Goal: Information Seeking & Learning: Check status

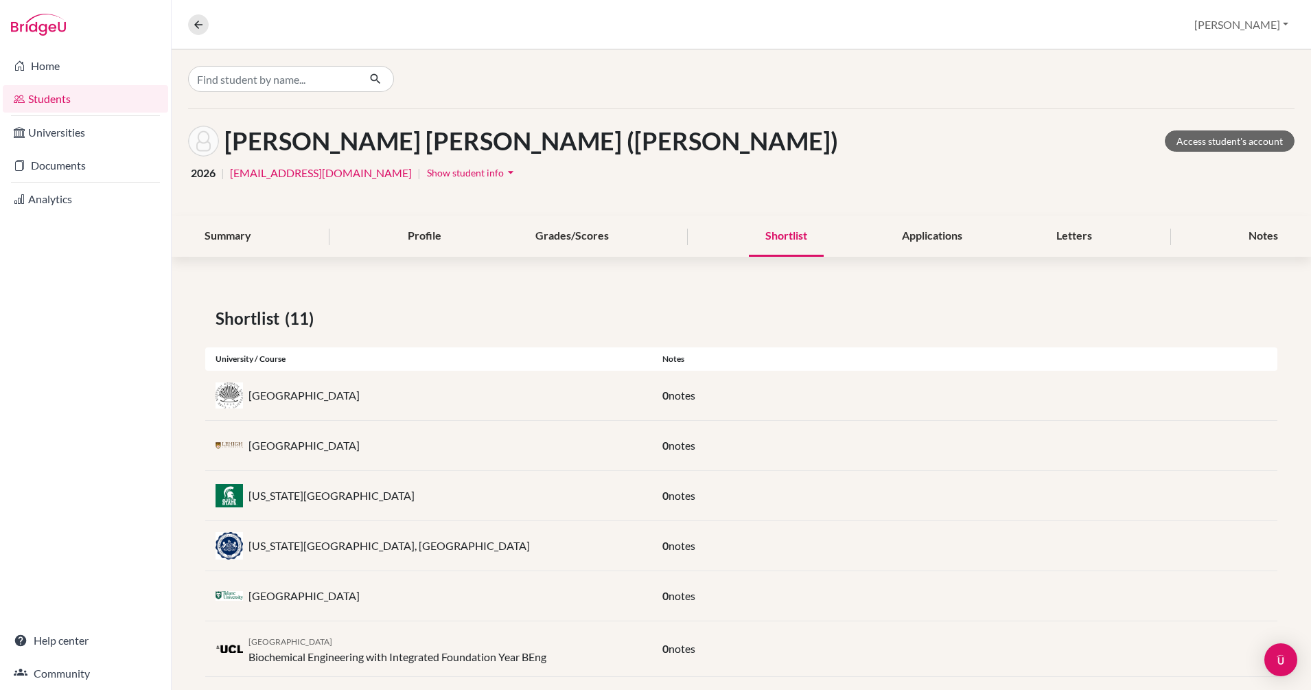
click at [54, 93] on link "Students" at bounding box center [85, 98] width 165 height 27
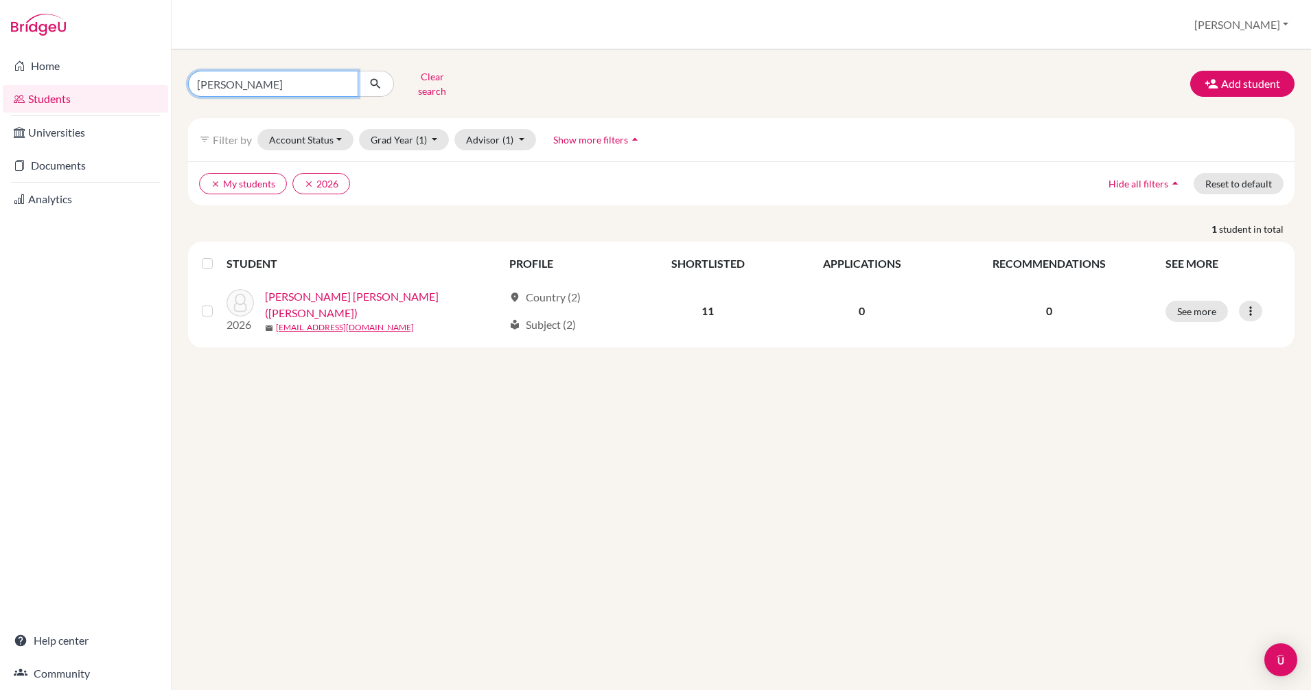
click at [341, 78] on input "sarah" at bounding box center [273, 84] width 170 height 26
click at [92, 161] on link "Documents" at bounding box center [85, 165] width 165 height 27
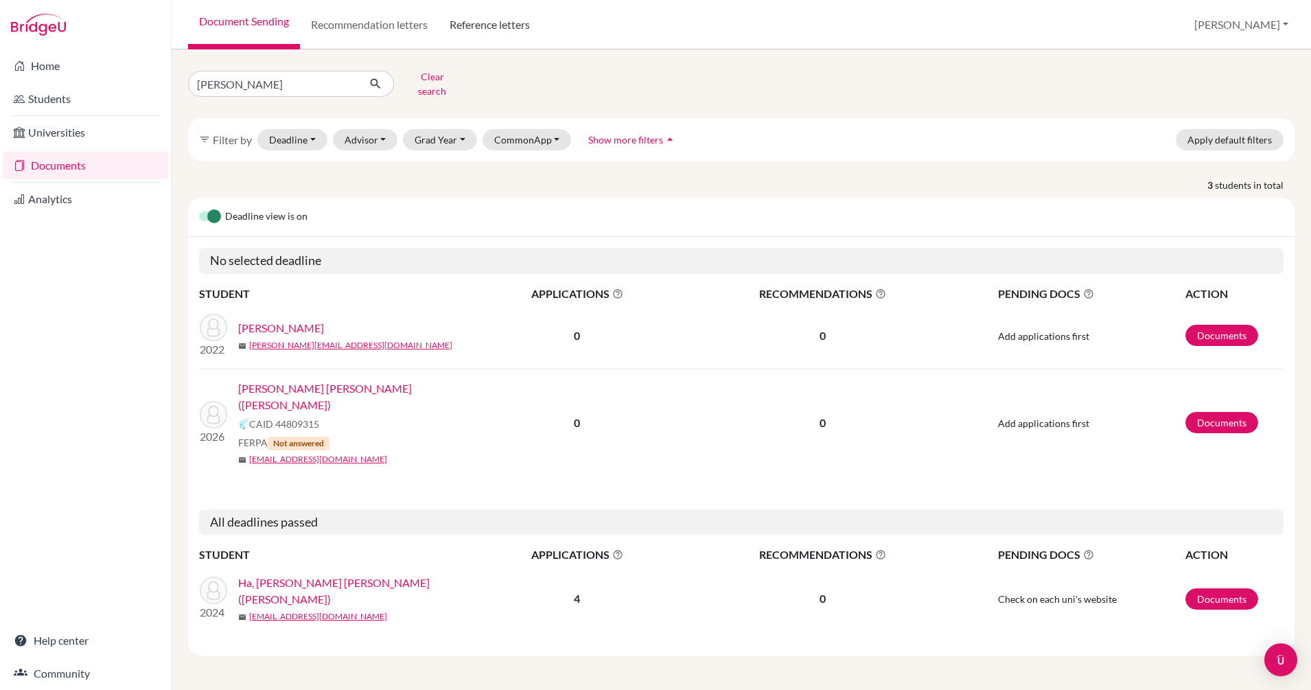
click at [476, 26] on link "Reference letters" at bounding box center [490, 24] width 102 height 49
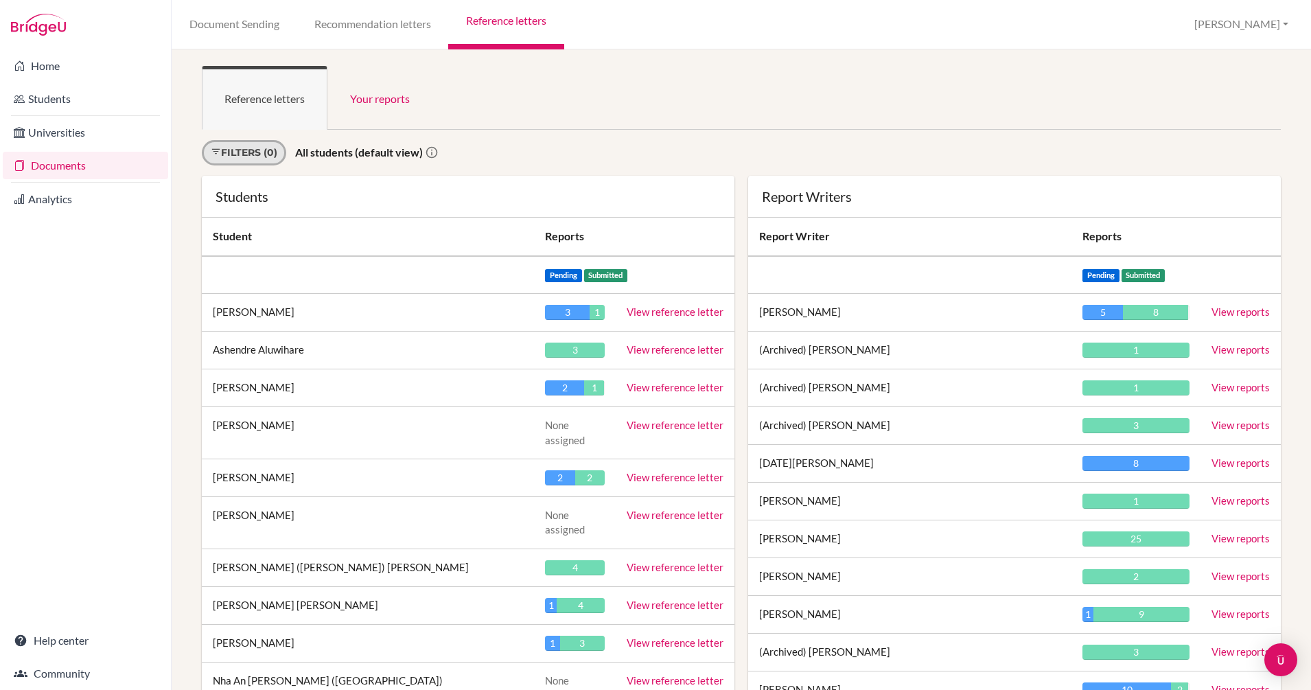
click at [270, 153] on link "Filters (0)" at bounding box center [244, 152] width 84 height 25
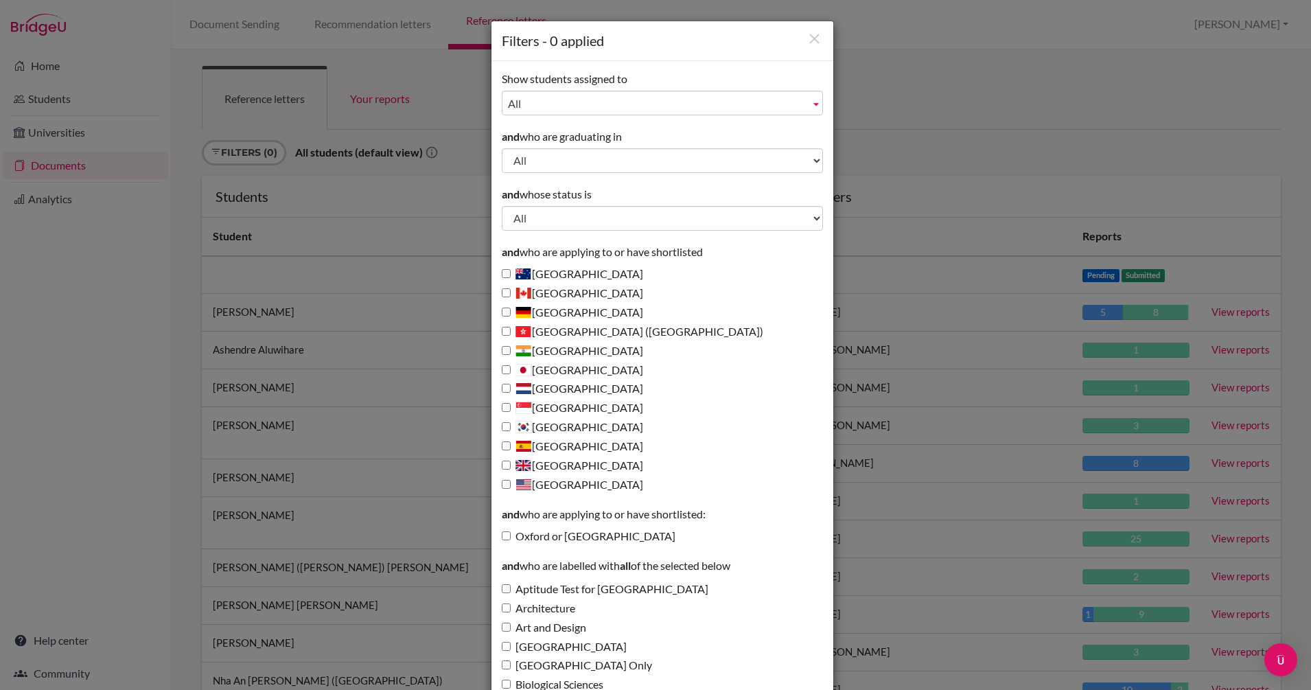
click at [586, 100] on span "All" at bounding box center [656, 103] width 297 height 25
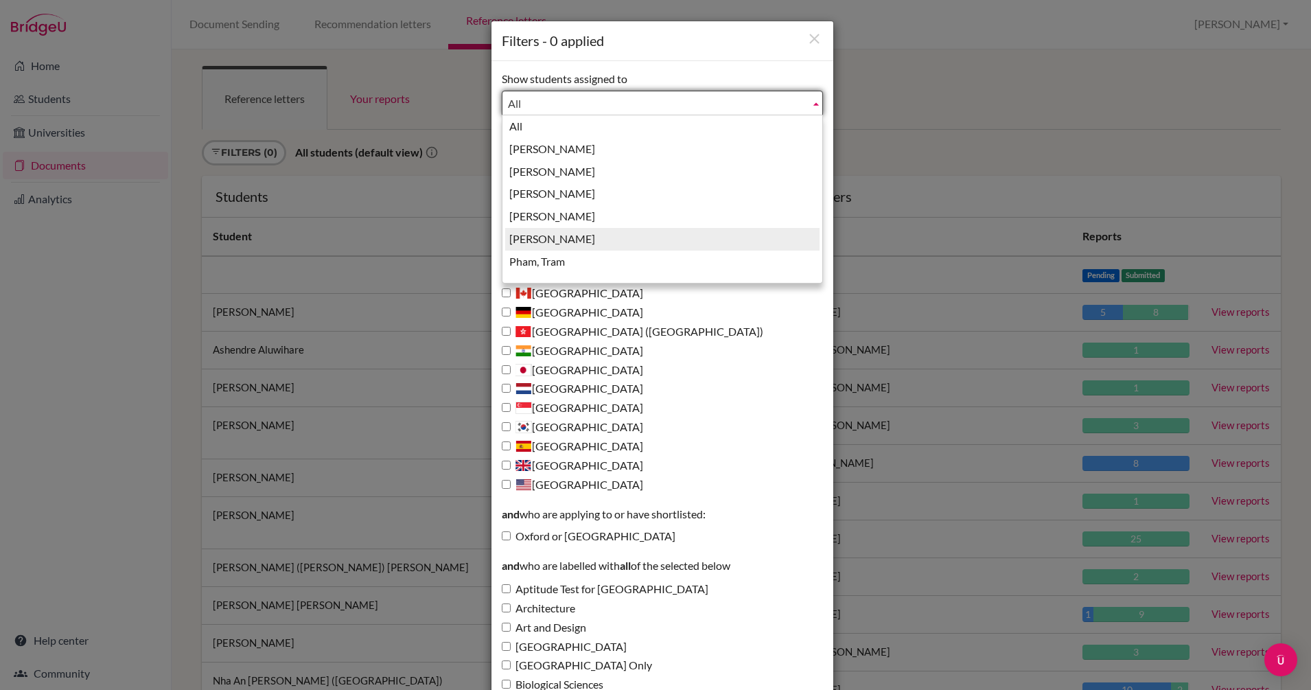
click at [589, 239] on li "[PERSON_NAME]" at bounding box center [662, 239] width 314 height 23
click at [564, 104] on span "[PERSON_NAME]" at bounding box center [656, 103] width 297 height 25
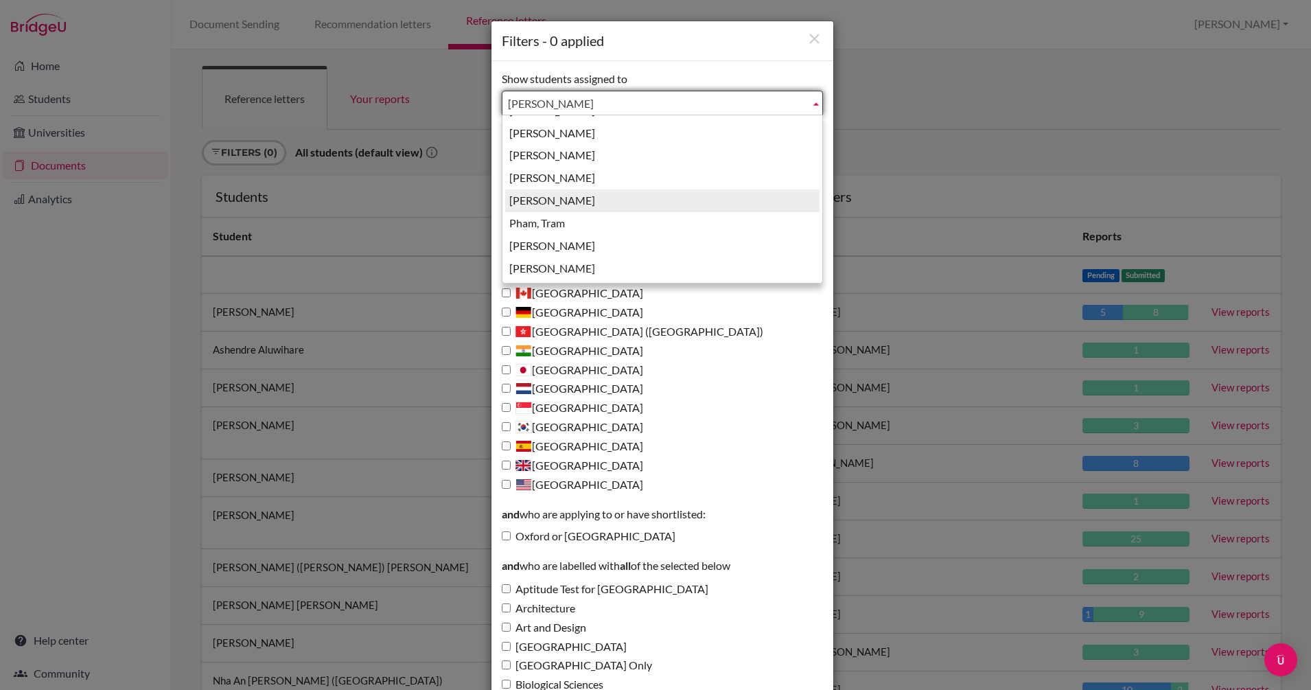
click at [572, 196] on li "Morgan, Sara" at bounding box center [662, 200] width 314 height 23
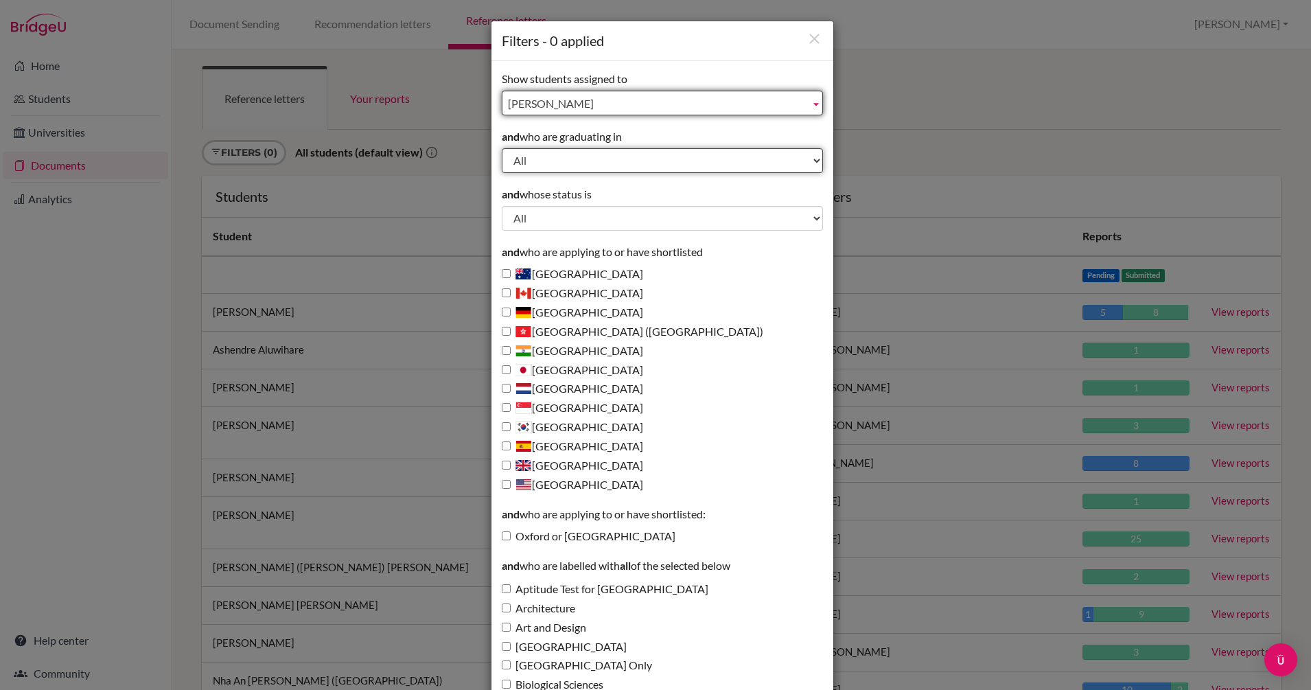
click at [567, 161] on select "All 2027 2026 2025 2024 2023 2022 2021 2020 2019 2018 2017 2016 2015 2014 2013" at bounding box center [662, 160] width 321 height 25
select select "2026"
click at [502, 148] on select "All 2027 2026 2025 2024 2023 2022 2021 2020 2019 2018 2017 2016 2015 2014 2013" at bounding box center [662, 160] width 321 height 25
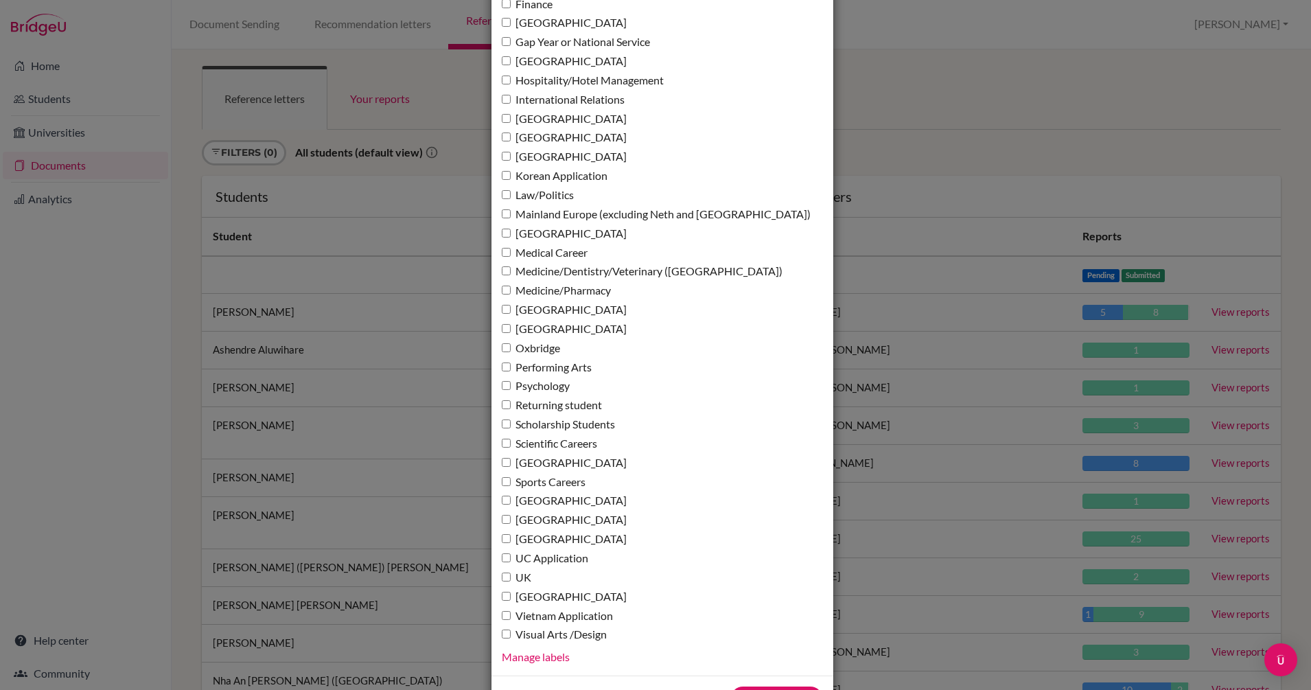
scroll to position [945, 0]
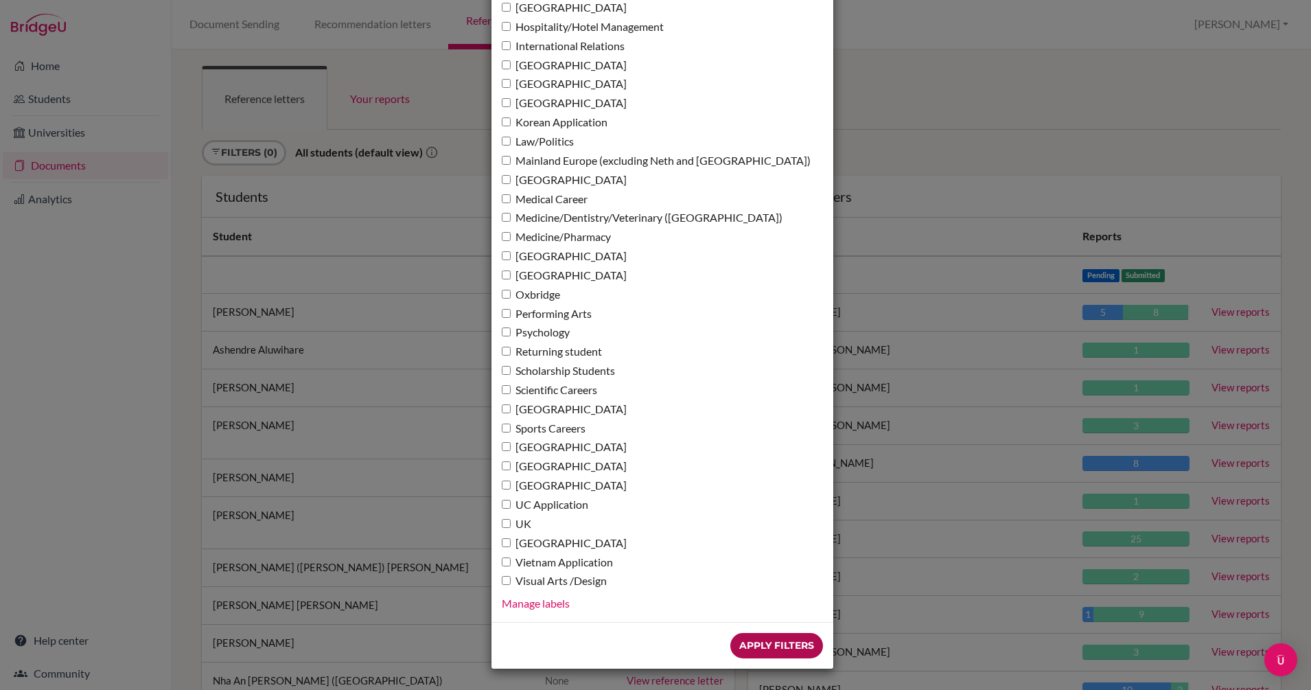
click at [761, 640] on input "Apply Filters" at bounding box center [776, 645] width 93 height 25
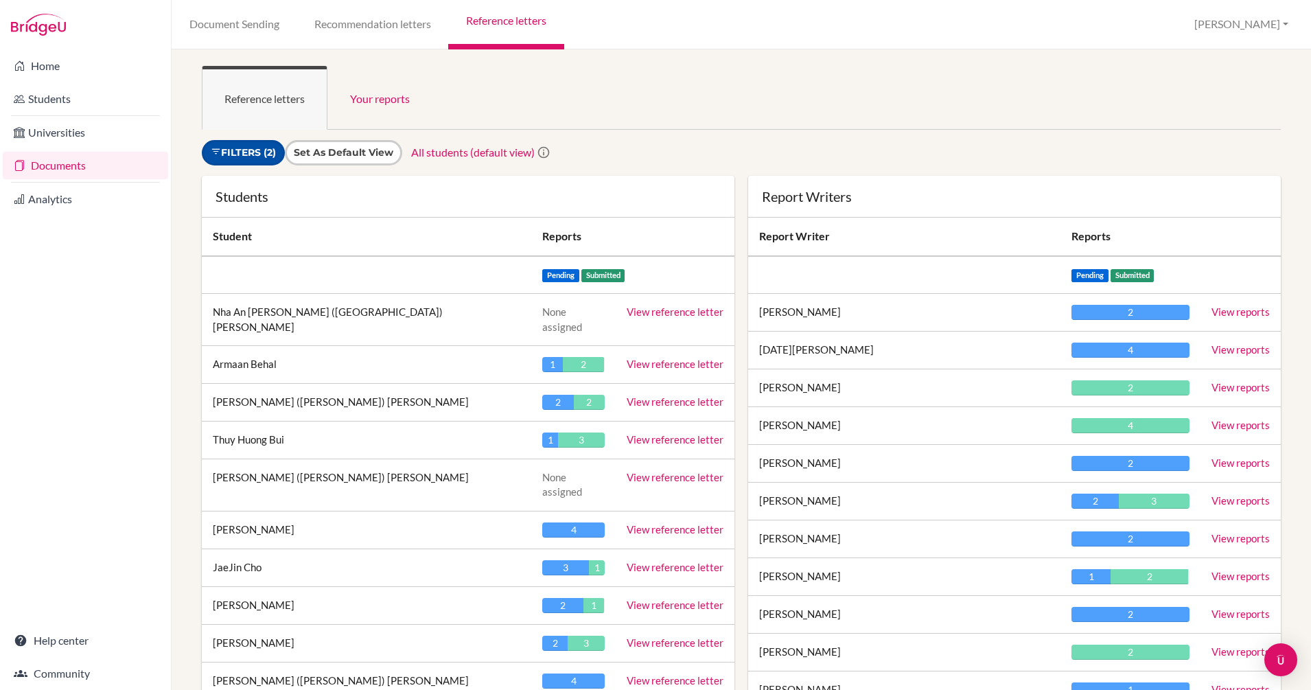
click at [251, 152] on link "Filters (2)" at bounding box center [243, 152] width 83 height 25
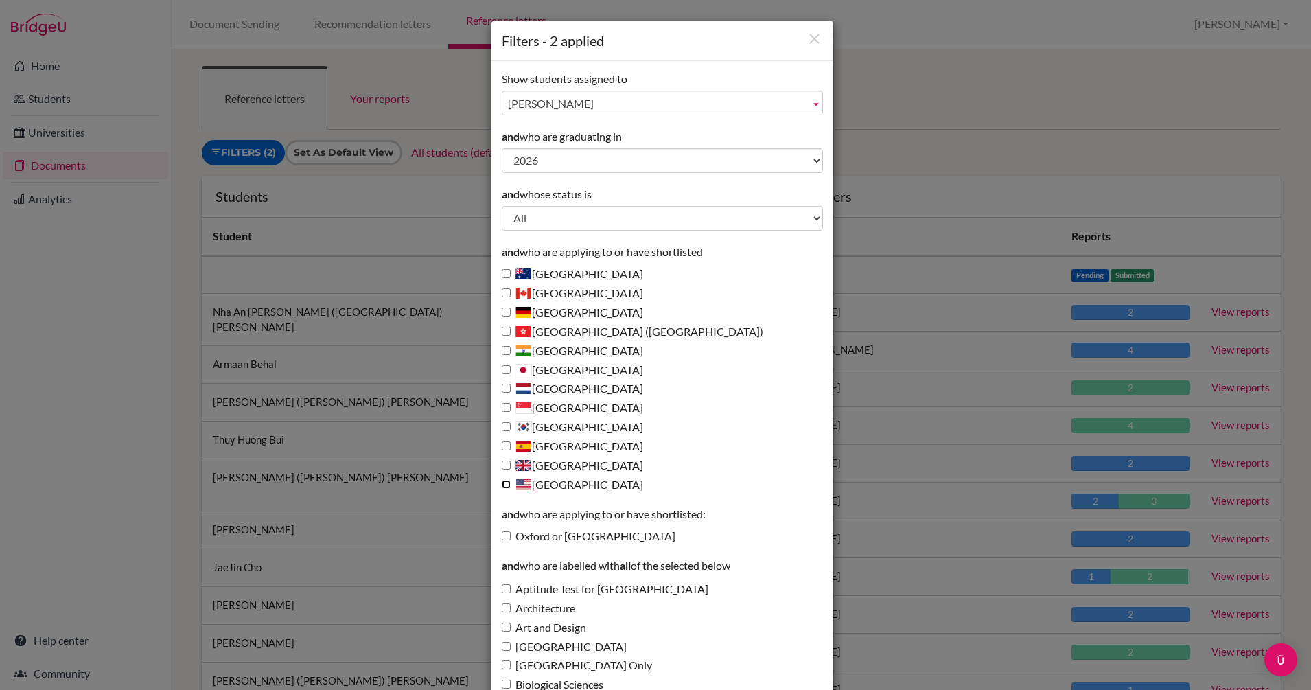
click at [502, 485] on input "United States of America" at bounding box center [506, 484] width 9 height 9
checkbox input "true"
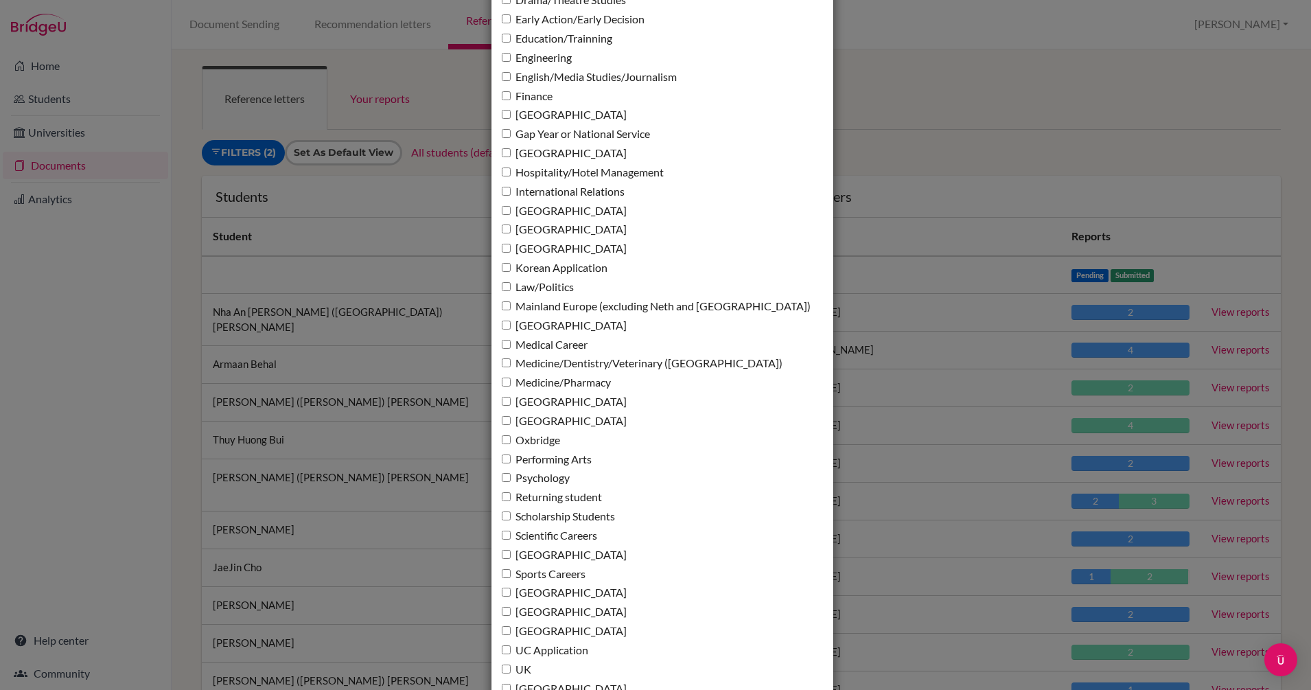
scroll to position [945, 0]
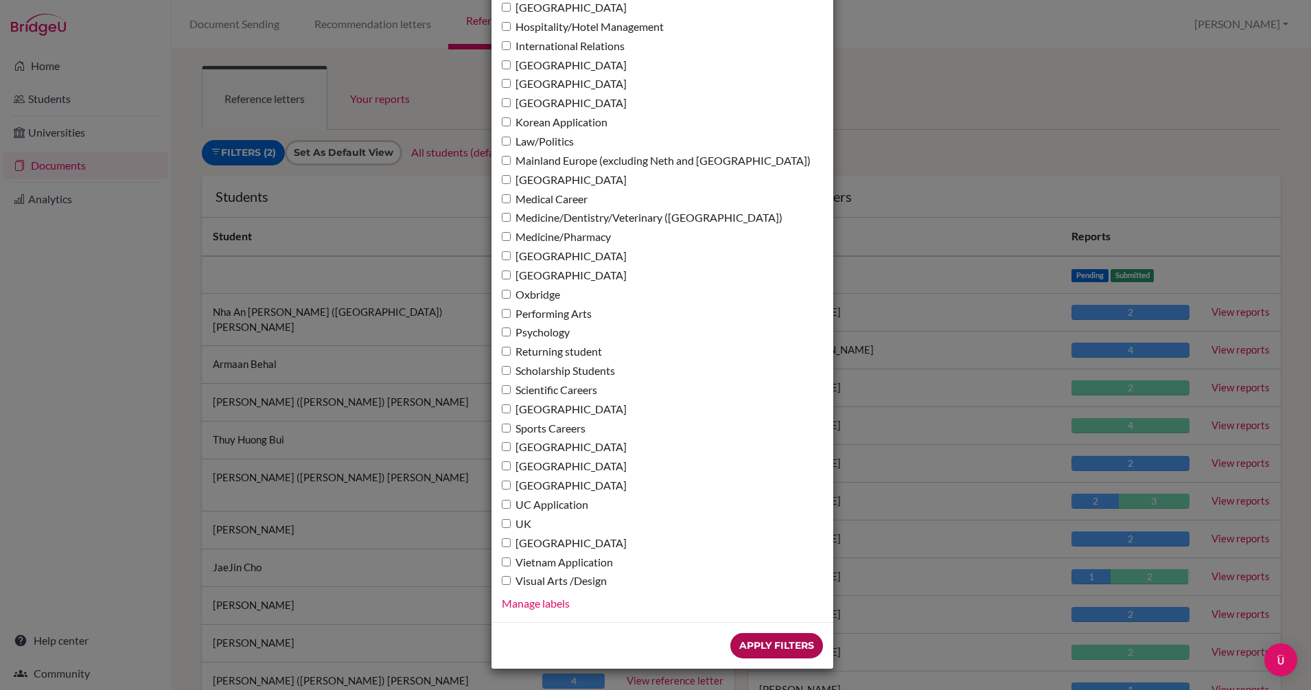
click at [770, 638] on input "Apply Filters" at bounding box center [776, 645] width 93 height 25
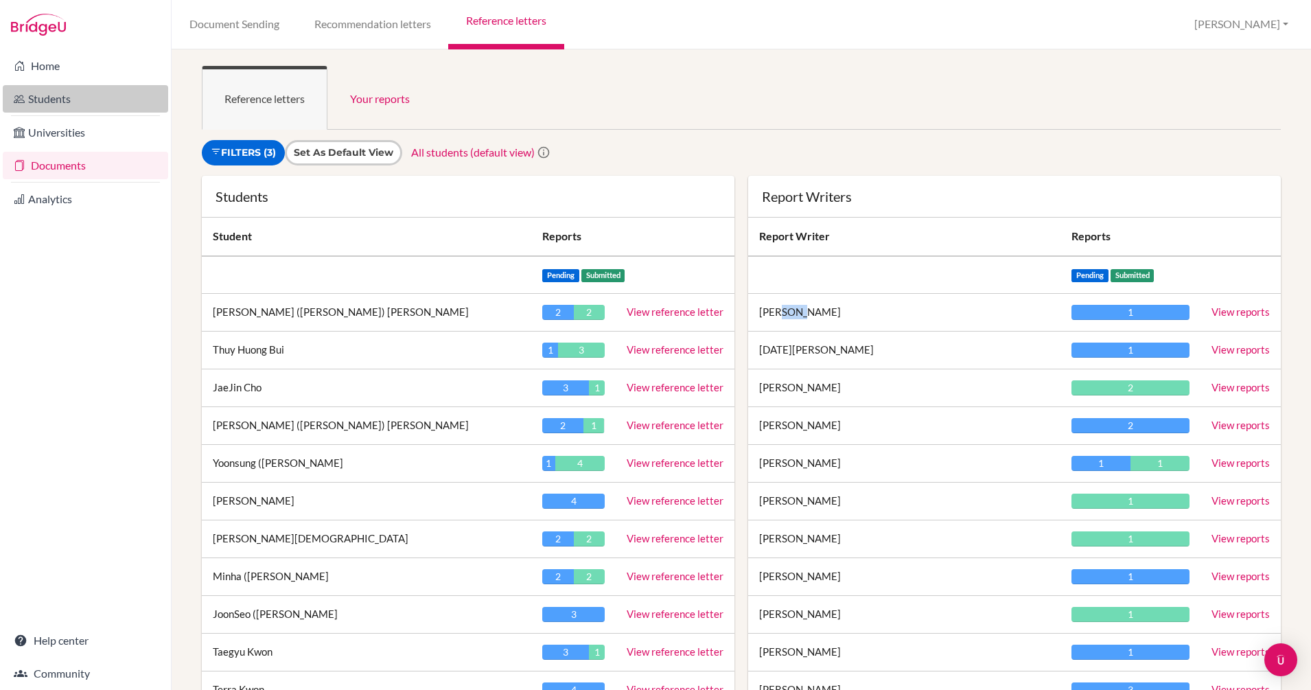
click at [53, 100] on link "Students" at bounding box center [85, 98] width 165 height 27
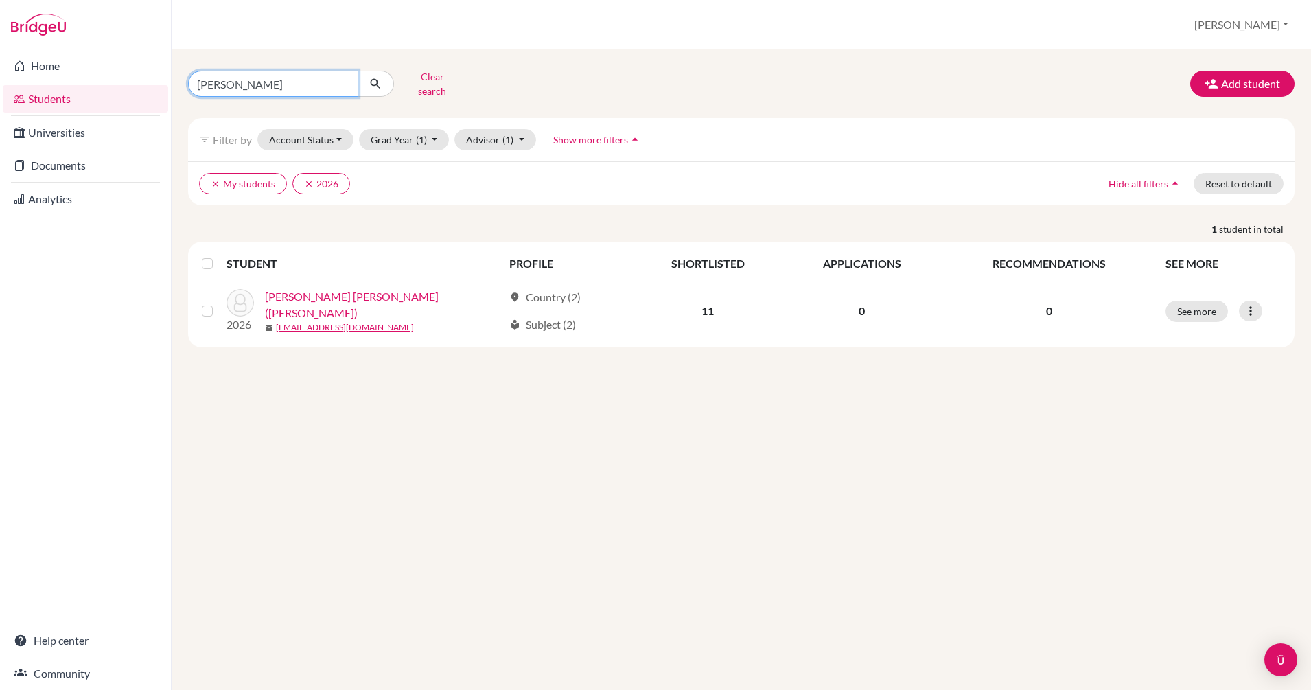
click at [343, 80] on input "[PERSON_NAME]" at bounding box center [273, 84] width 170 height 26
type input "[PERSON_NAME]"
click button "submit" at bounding box center [376, 84] width 36 height 26
click at [344, 78] on input "[PERSON_NAME]" at bounding box center [273, 84] width 170 height 26
type input "[PERSON_NAME]"
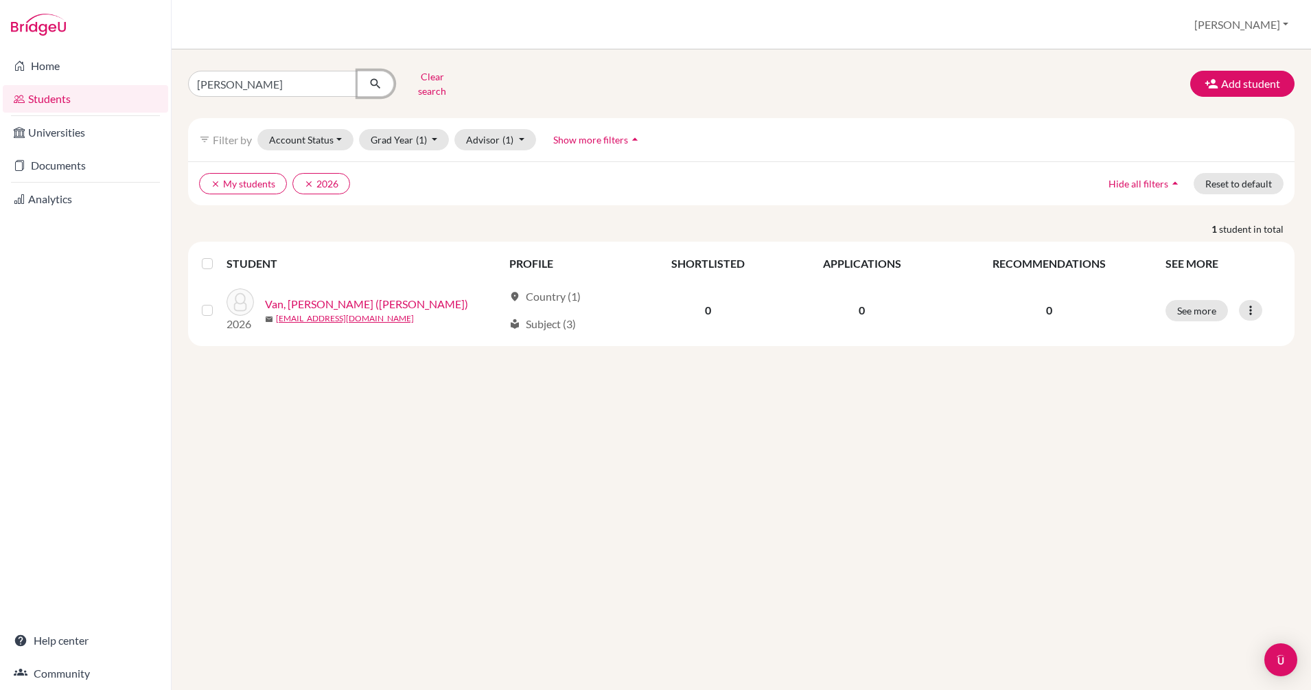
click at [373, 81] on icon "submit" at bounding box center [376, 84] width 14 height 14
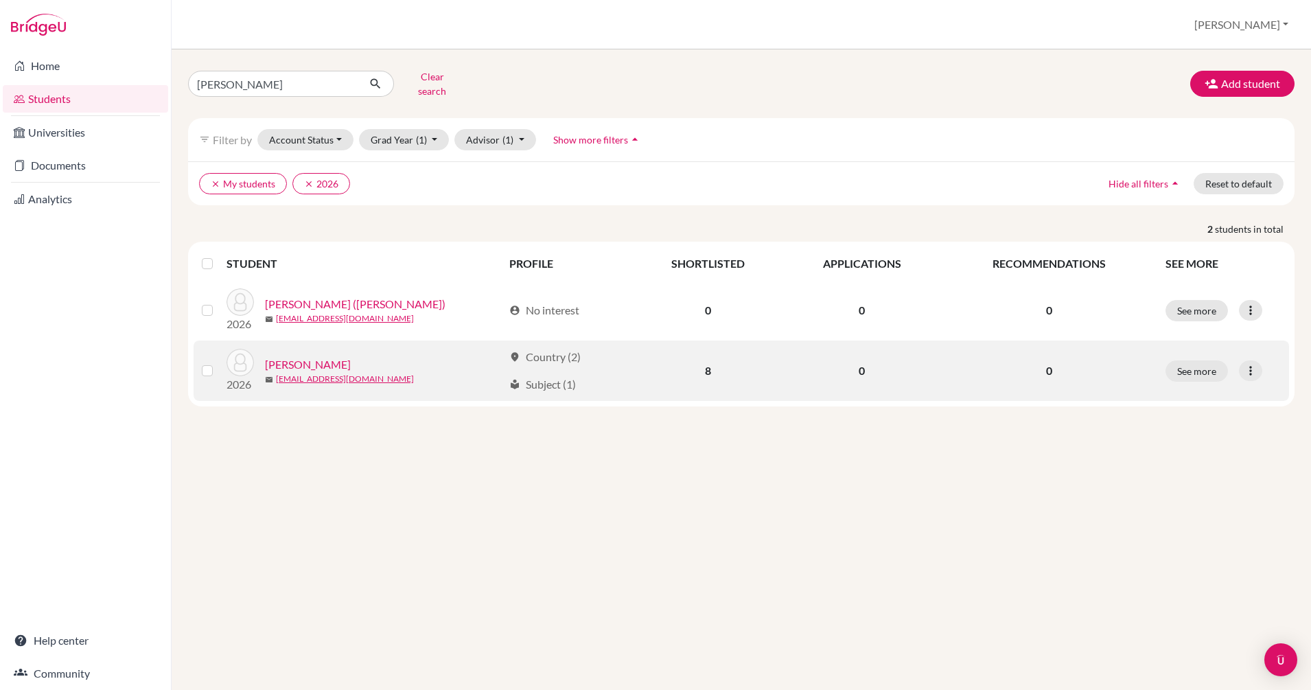
click at [347, 356] on link "Nguyen, Gia Nghi Van" at bounding box center [308, 364] width 86 height 16
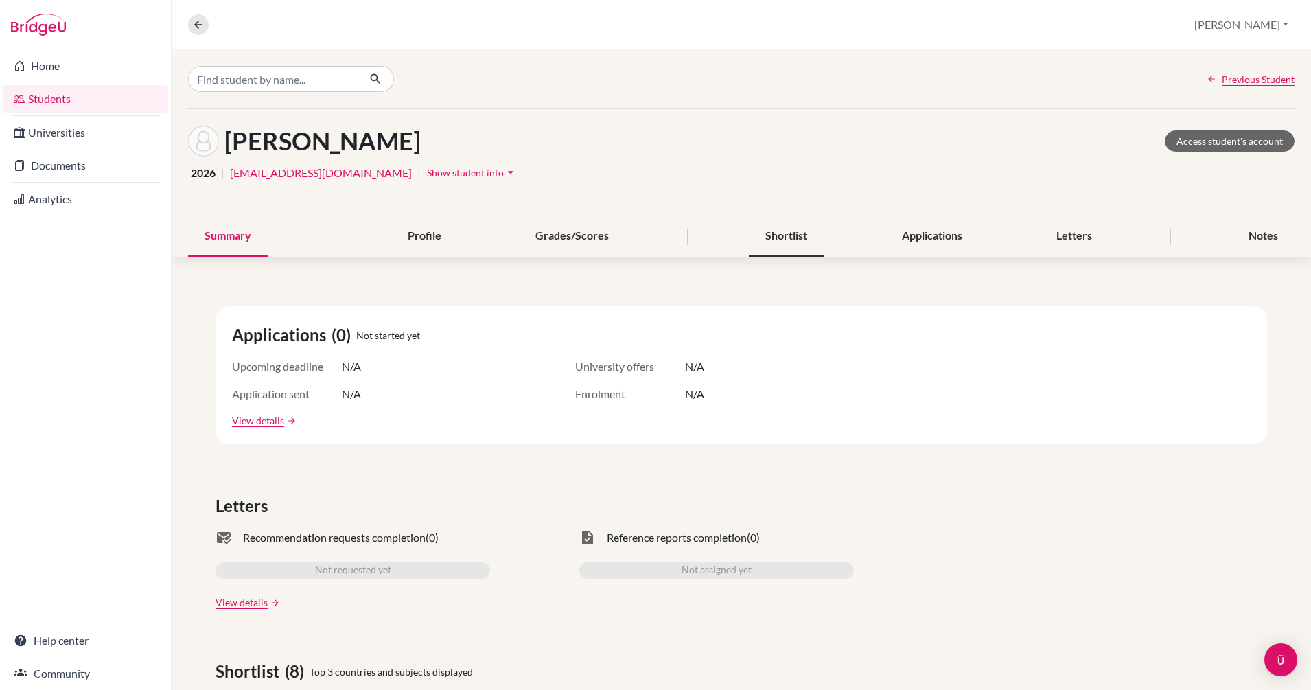
click at [787, 238] on div "Shortlist" at bounding box center [786, 236] width 75 height 40
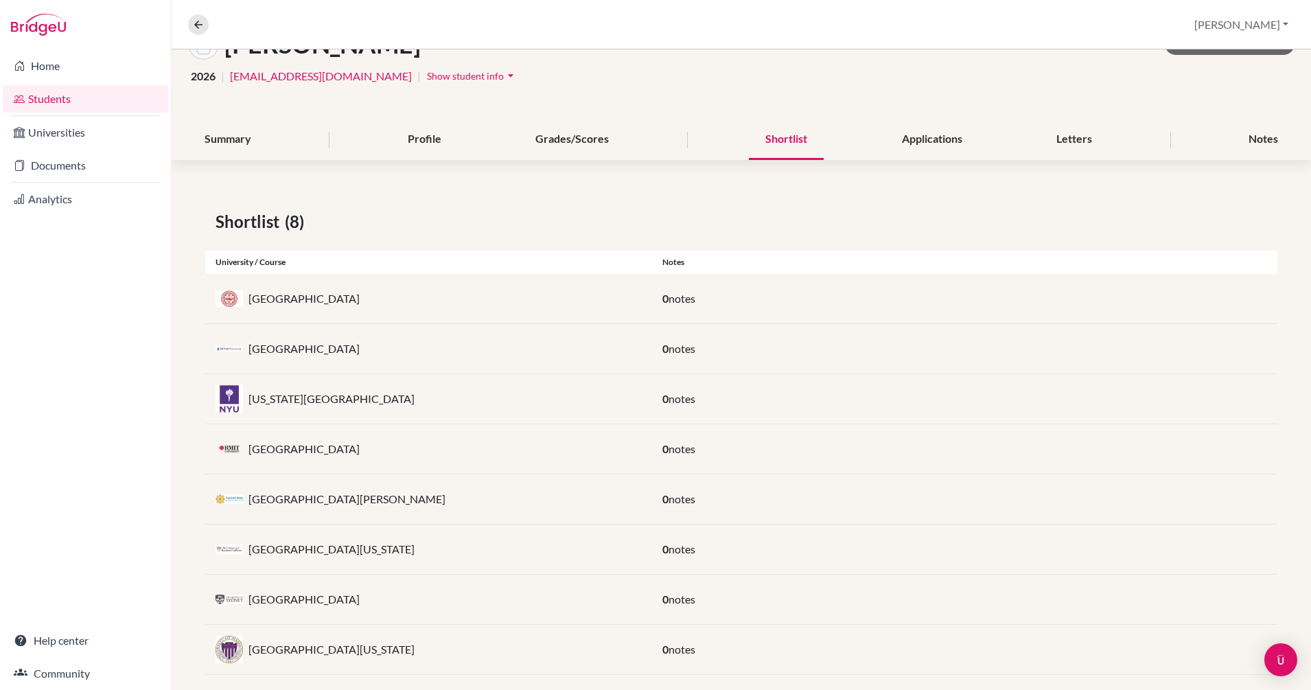
scroll to position [115, 0]
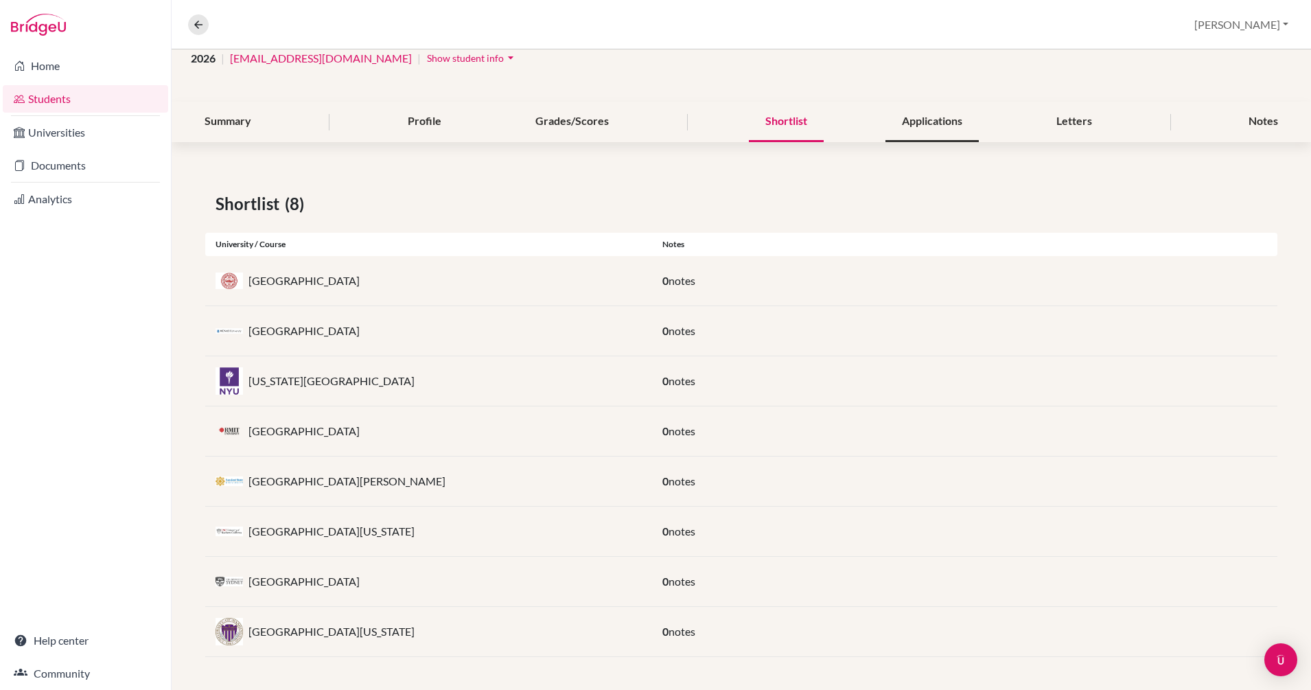
click at [922, 121] on div "Applications" at bounding box center [931, 122] width 93 height 40
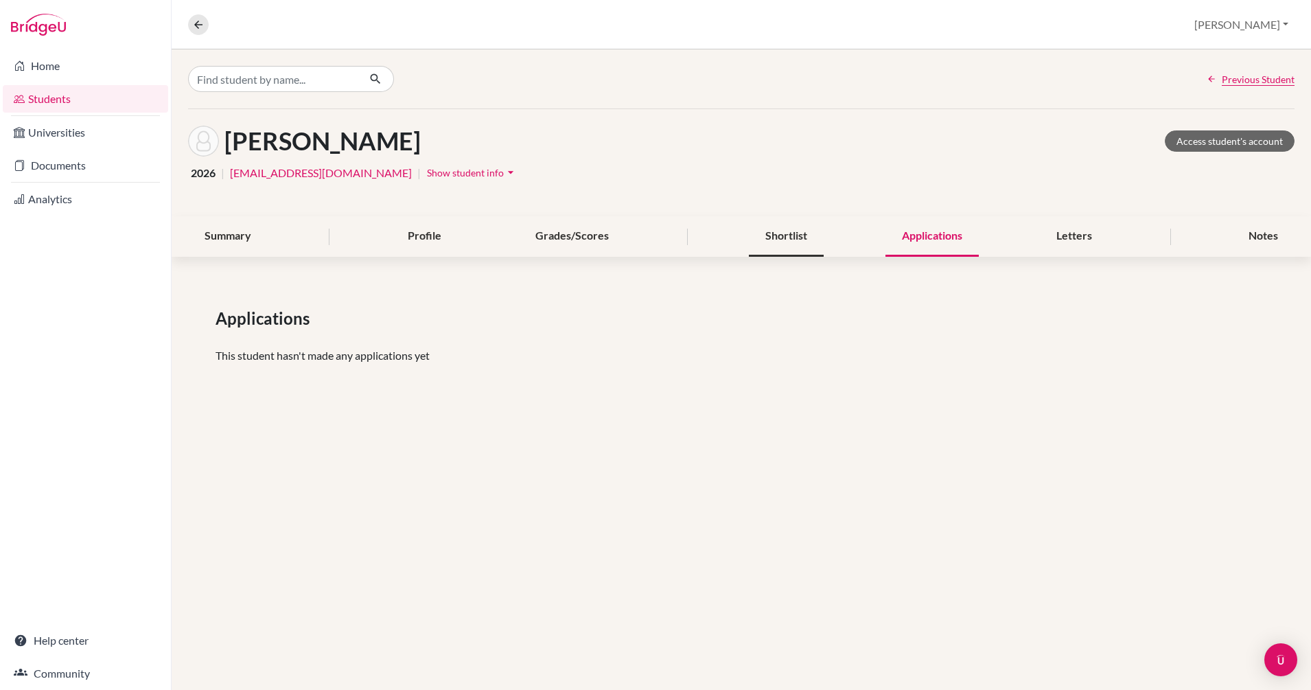
click at [776, 237] on div "Shortlist" at bounding box center [786, 236] width 75 height 40
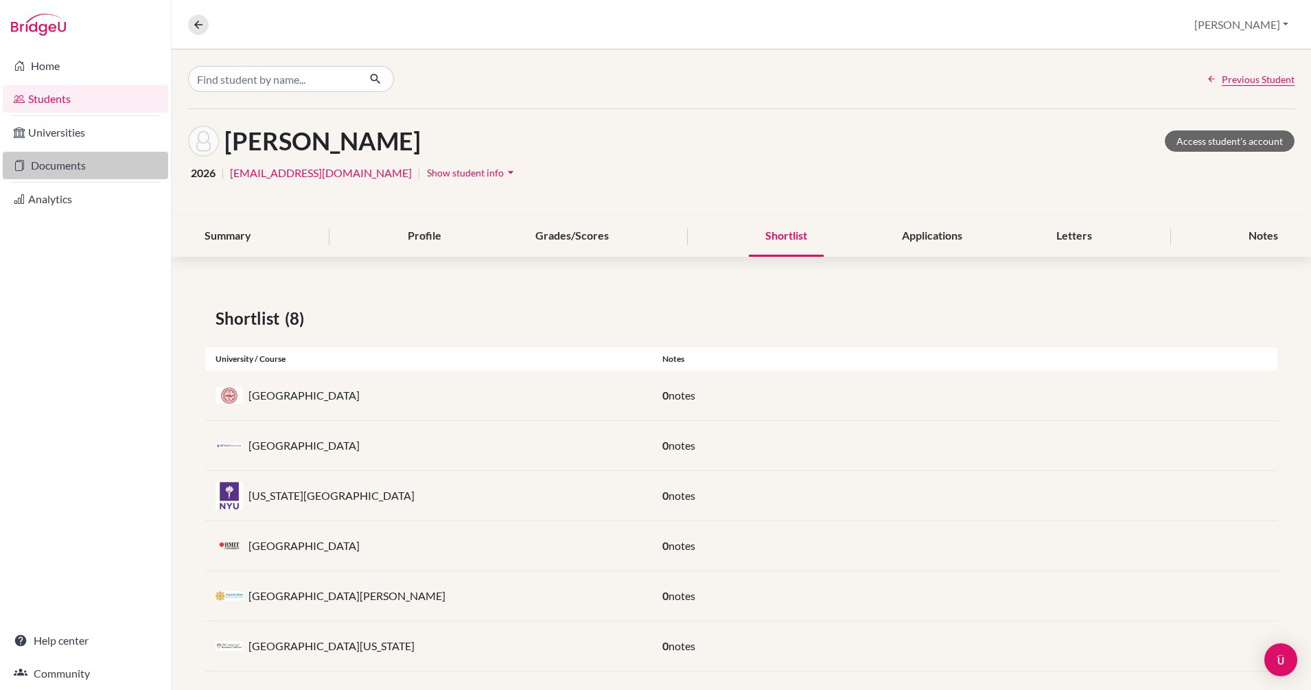
click at [60, 162] on link "Documents" at bounding box center [85, 165] width 165 height 27
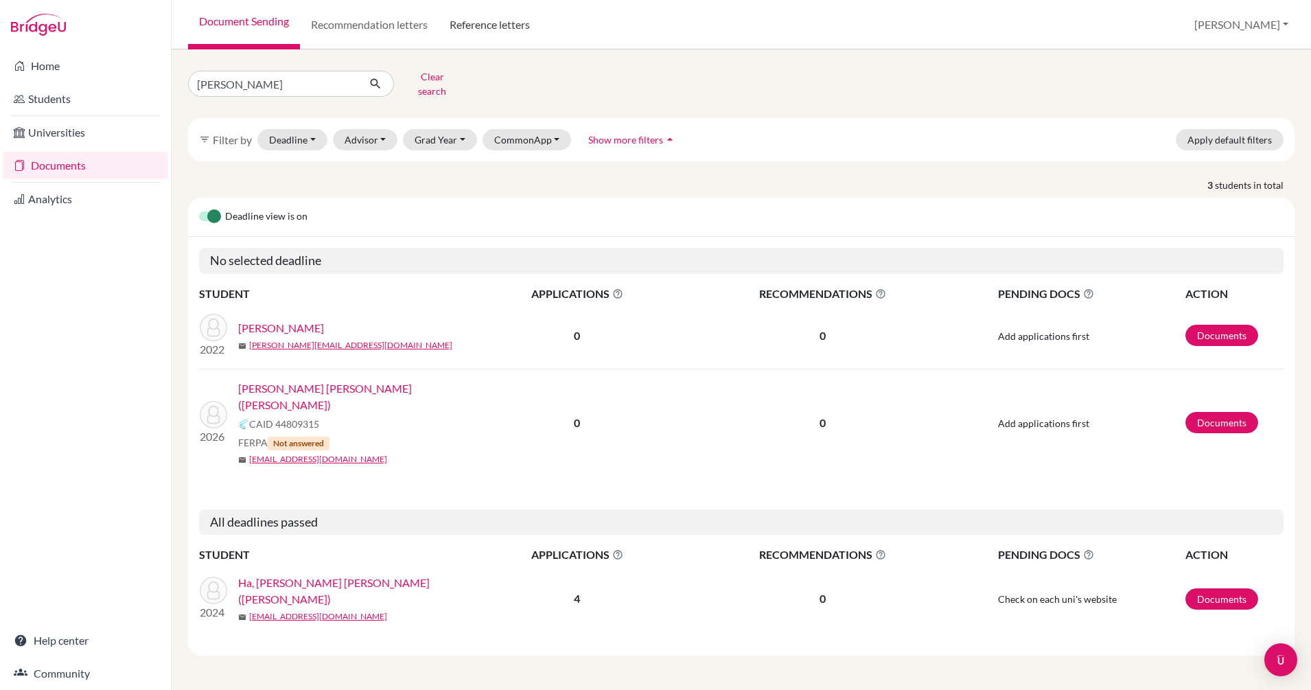
click at [491, 24] on link "Reference letters" at bounding box center [490, 24] width 102 height 49
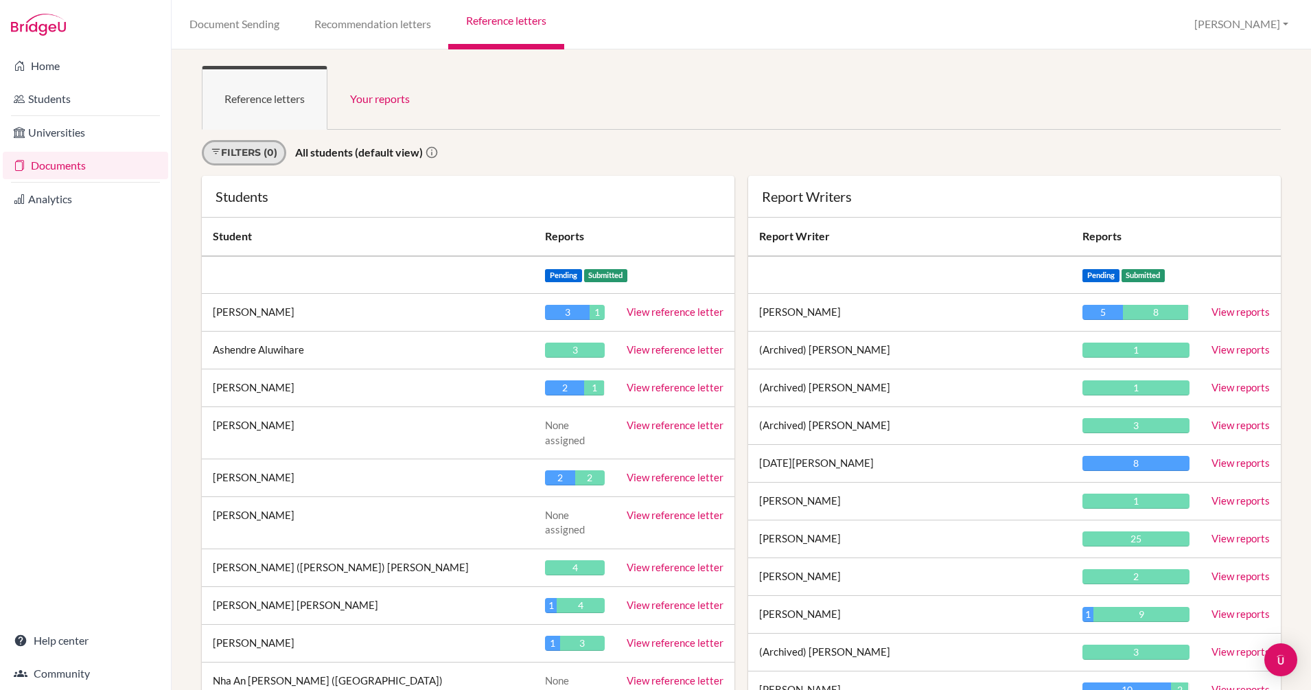
click at [264, 149] on link "Filters (0)" at bounding box center [244, 152] width 84 height 25
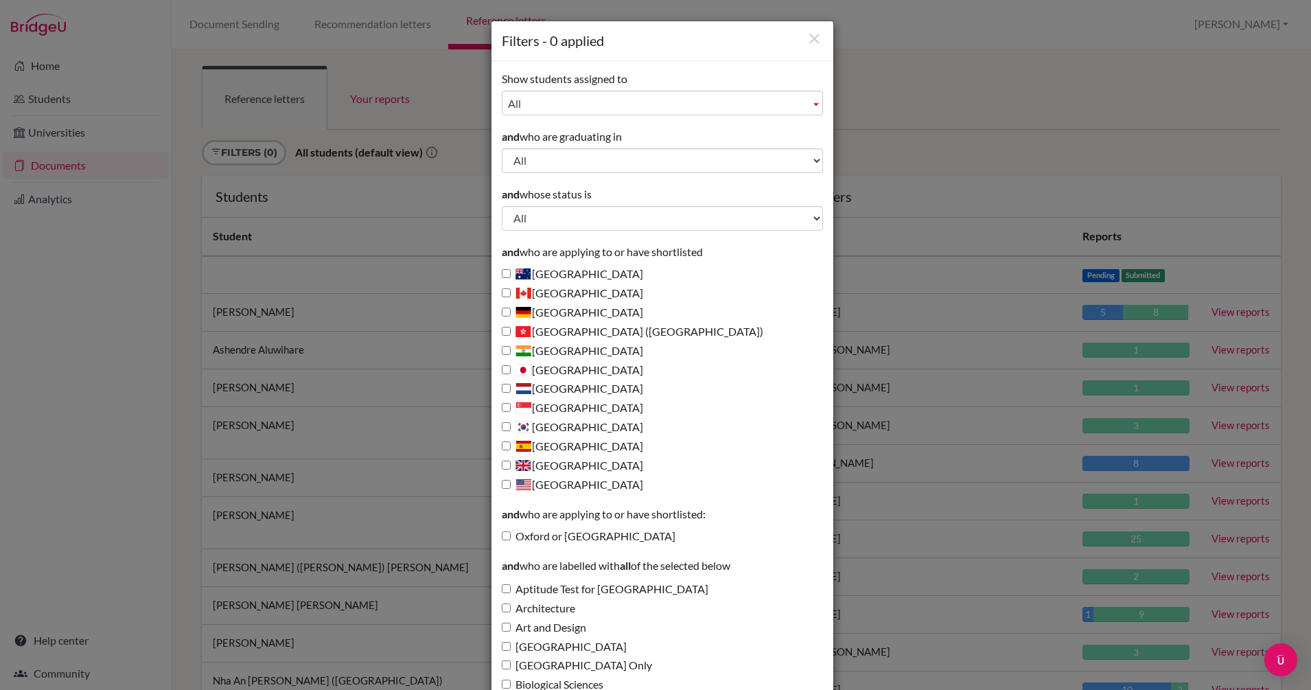
click at [586, 113] on span "All" at bounding box center [656, 103] width 297 height 25
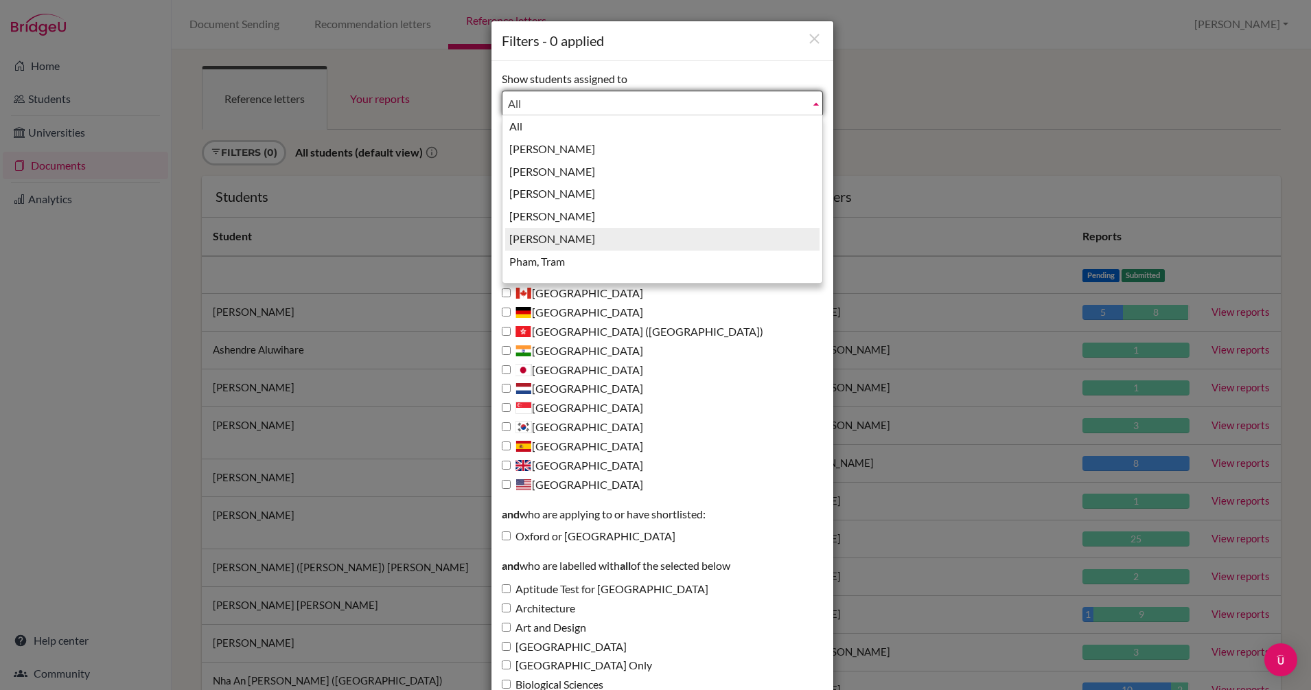
click at [582, 240] on li "Morgan, Sara" at bounding box center [662, 239] width 314 height 23
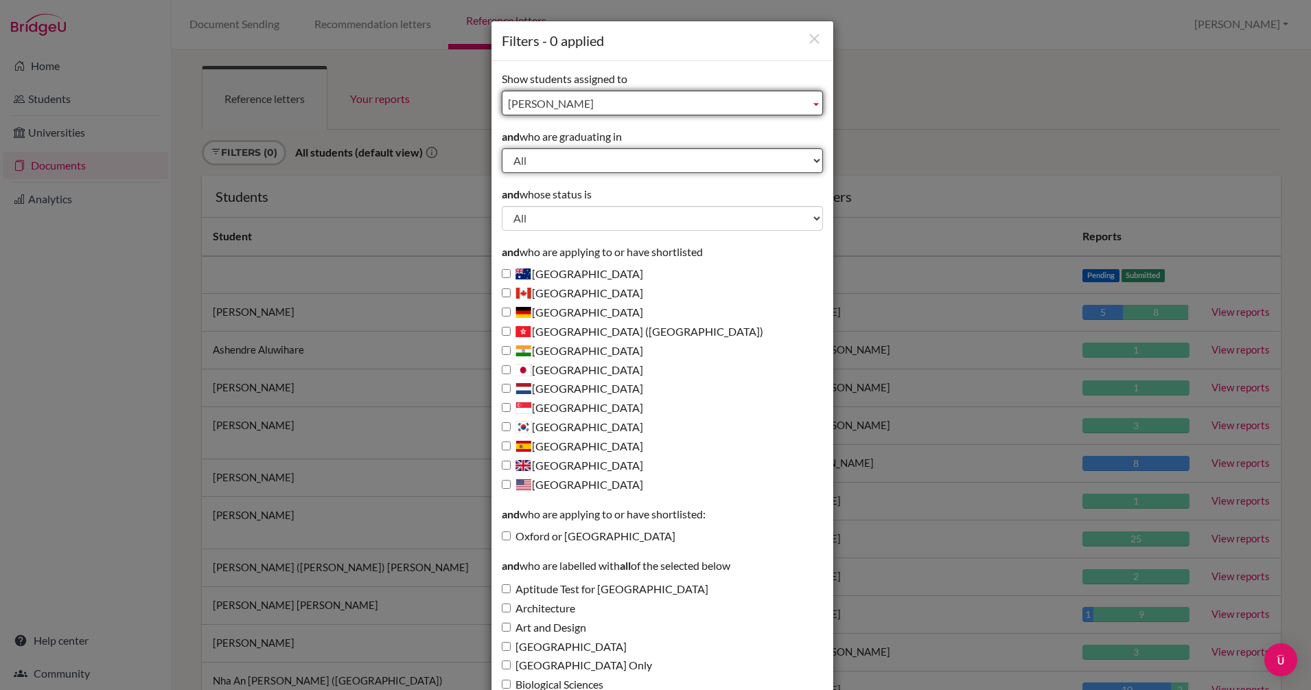
click at [558, 161] on select "All 2027 2026 2025 2024 2023 2022 2021 2020 2019 2018 2017 2016 2015 2014 2013" at bounding box center [662, 160] width 321 height 25
select select "2026"
click at [502, 148] on select "All 2027 2026 2025 2024 2023 2022 2021 2020 2019 2018 2017 2016 2015 2014 2013" at bounding box center [662, 160] width 321 height 25
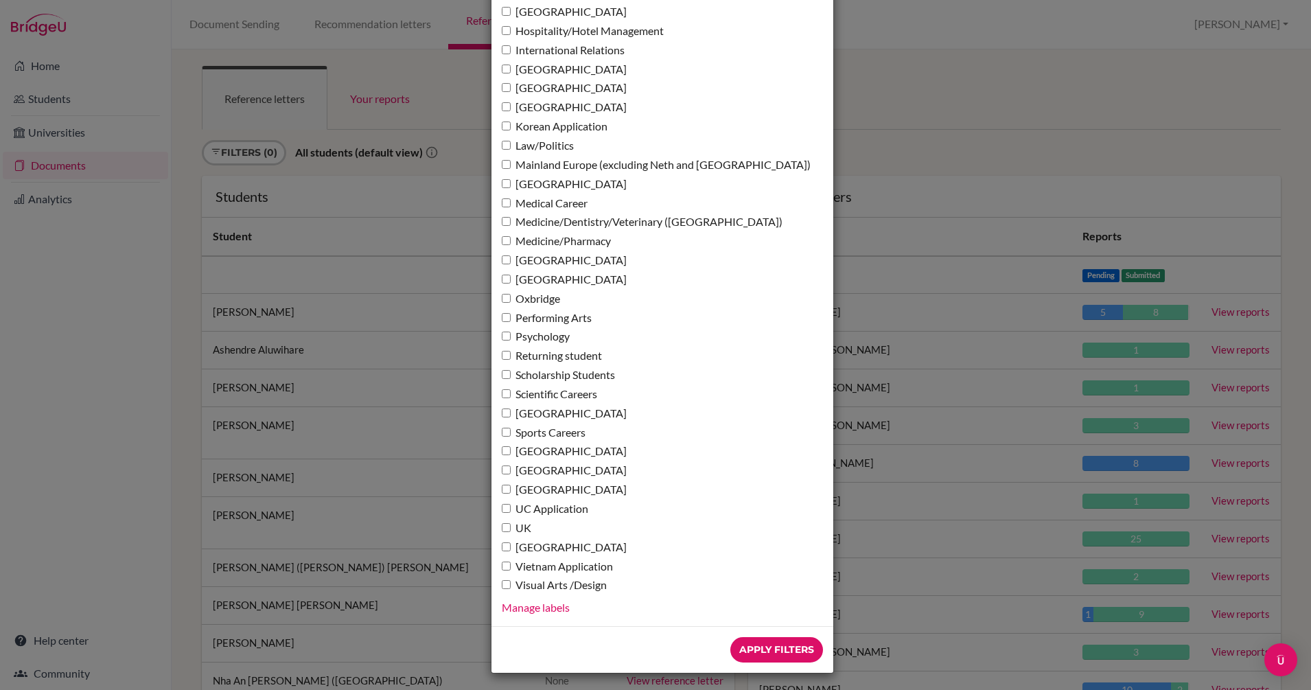
scroll to position [941, 0]
click at [760, 645] on input "Apply Filters" at bounding box center [776, 648] width 93 height 25
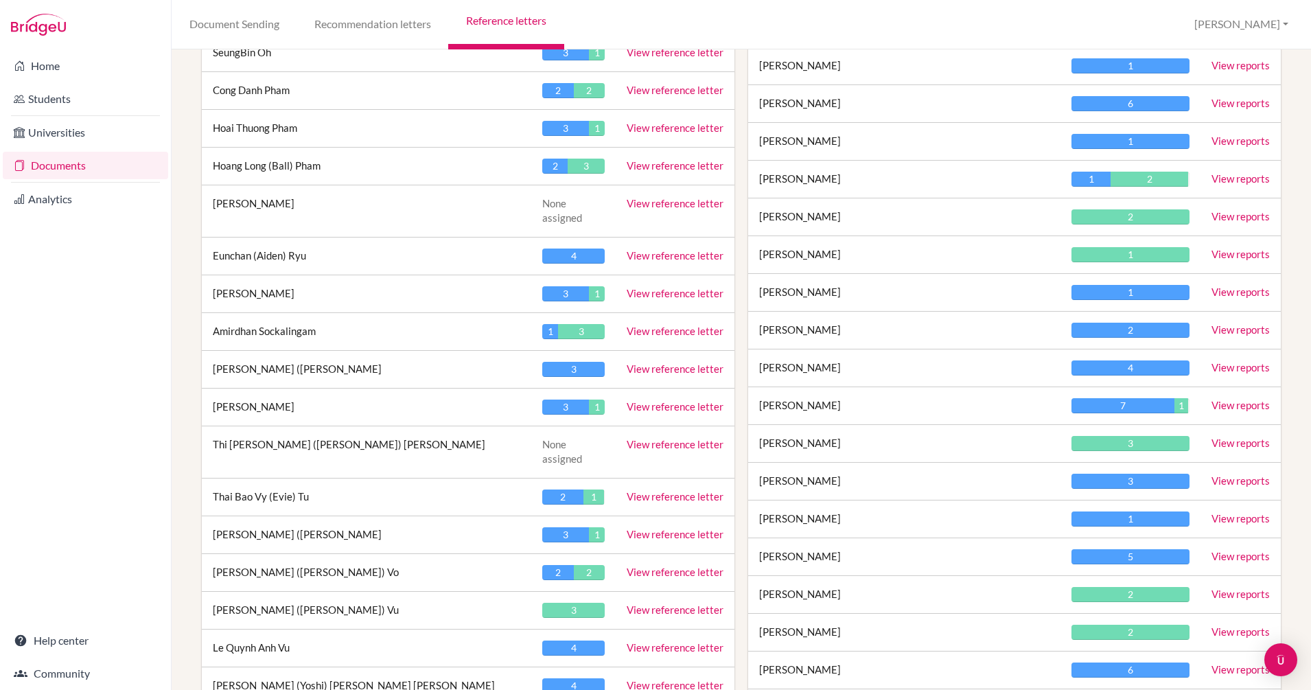
scroll to position [1870, 0]
click at [361, 666] on td "Manuel Yoshio (Yoshi) Yamada Cadena" at bounding box center [366, 685] width 329 height 38
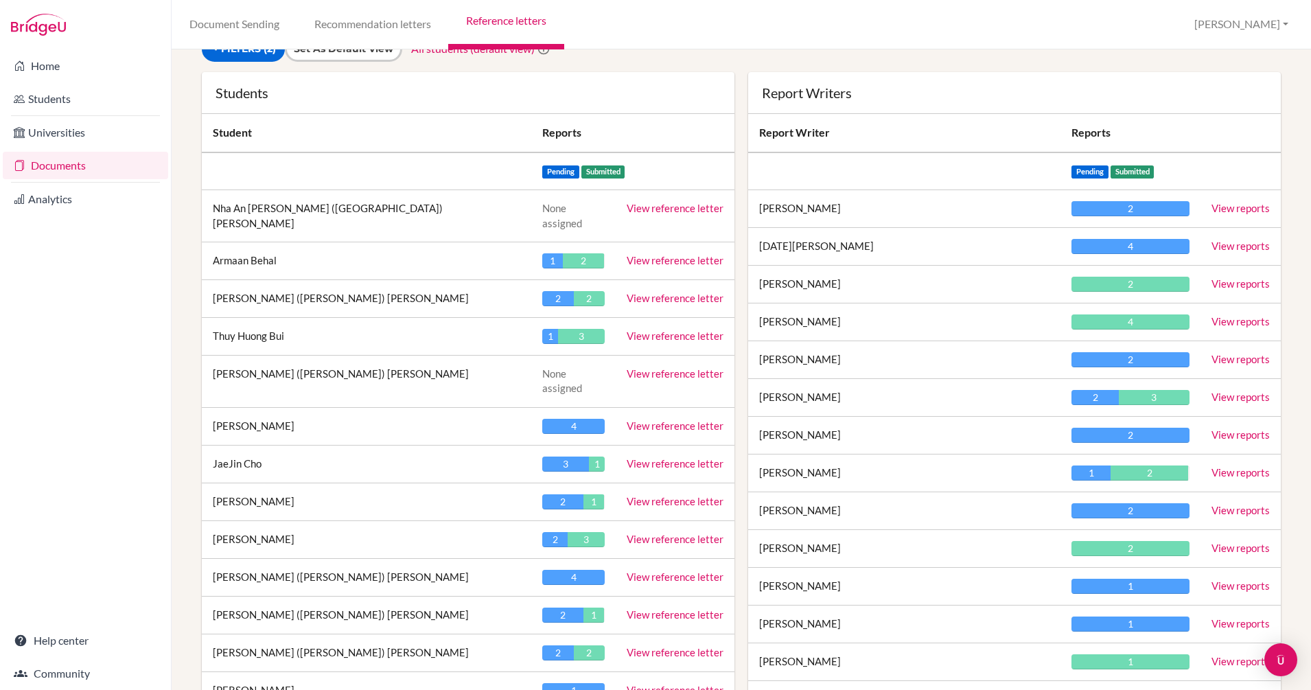
scroll to position [102, 0]
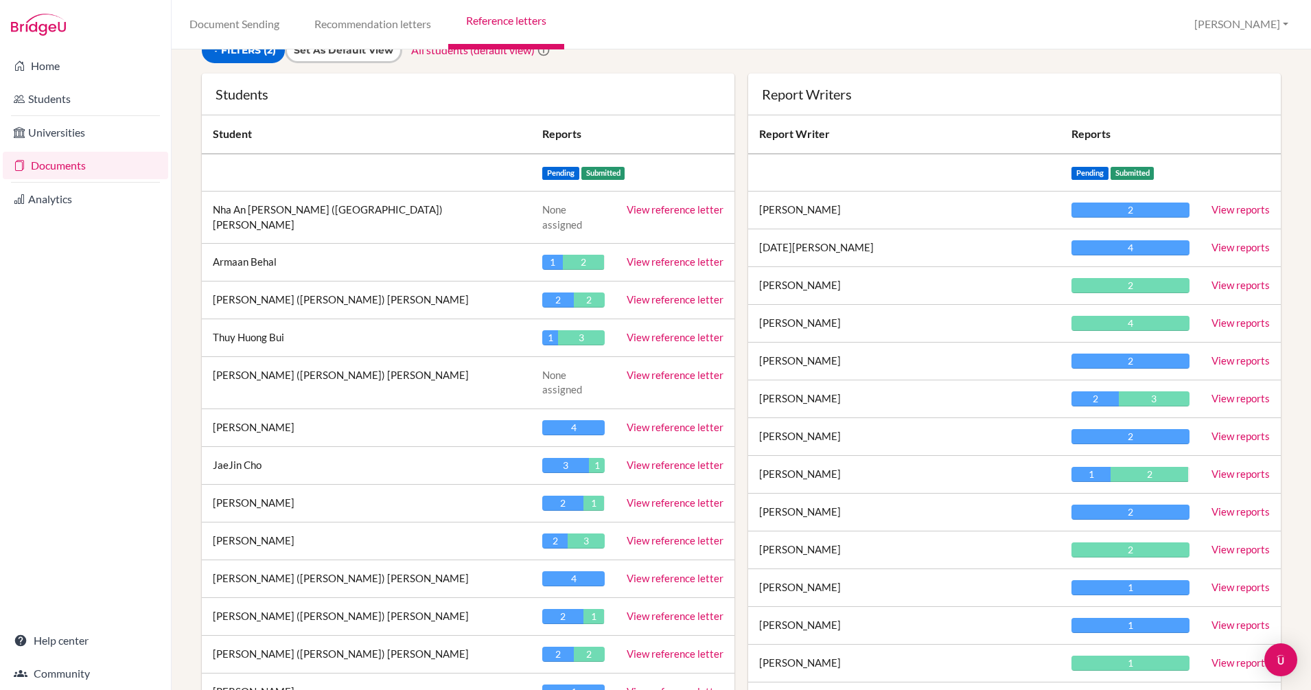
click at [658, 255] on link "View reference letter" at bounding box center [675, 261] width 97 height 12
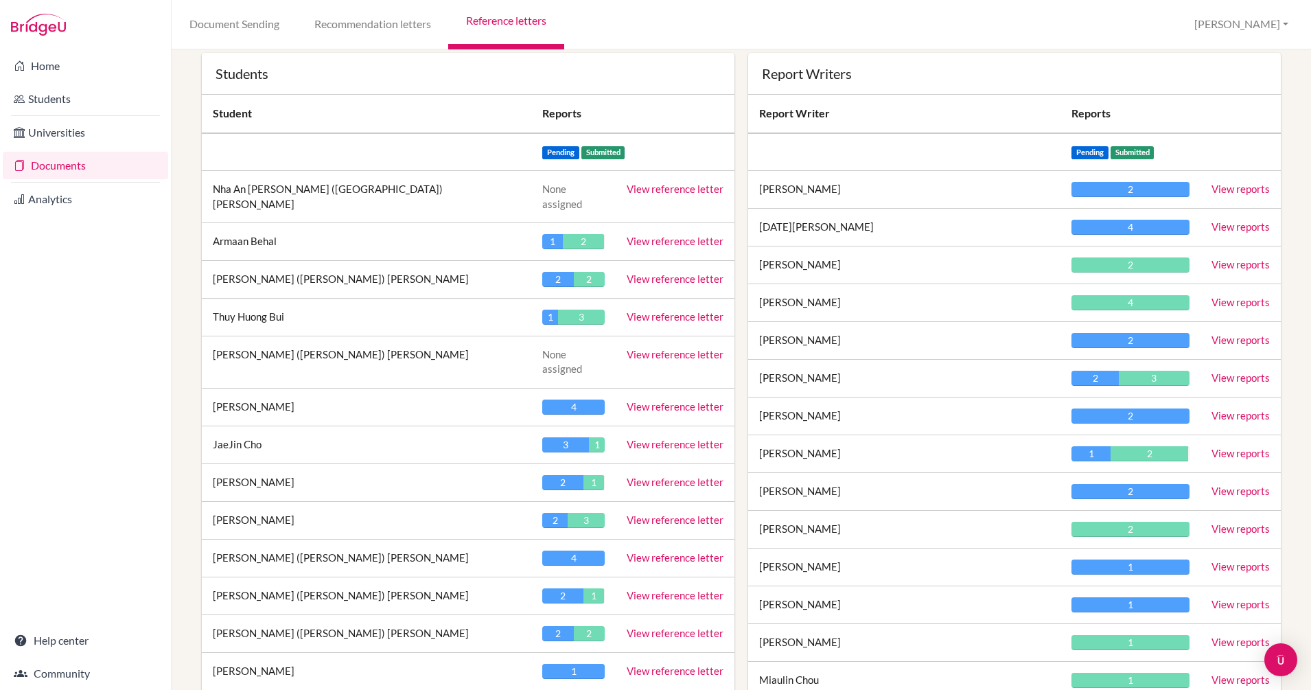
scroll to position [124, 0]
click at [657, 310] on link "View reference letter" at bounding box center [675, 316] width 97 height 12
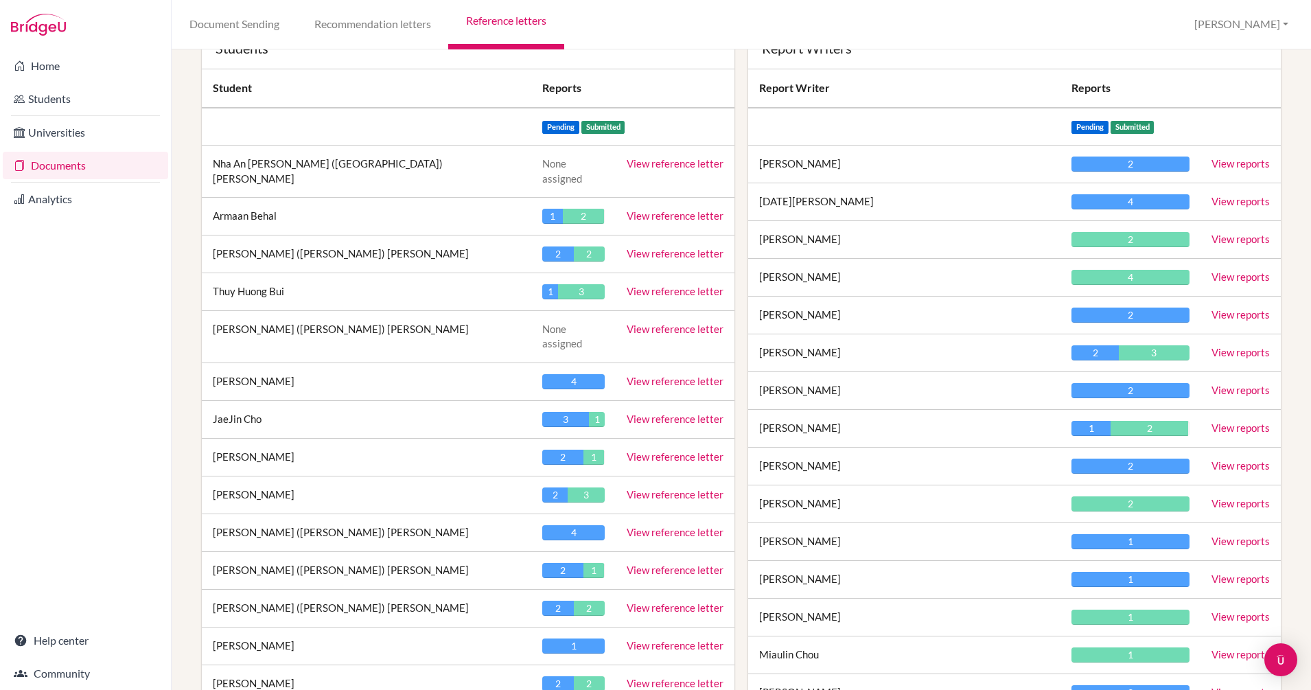
scroll to position [152, 0]
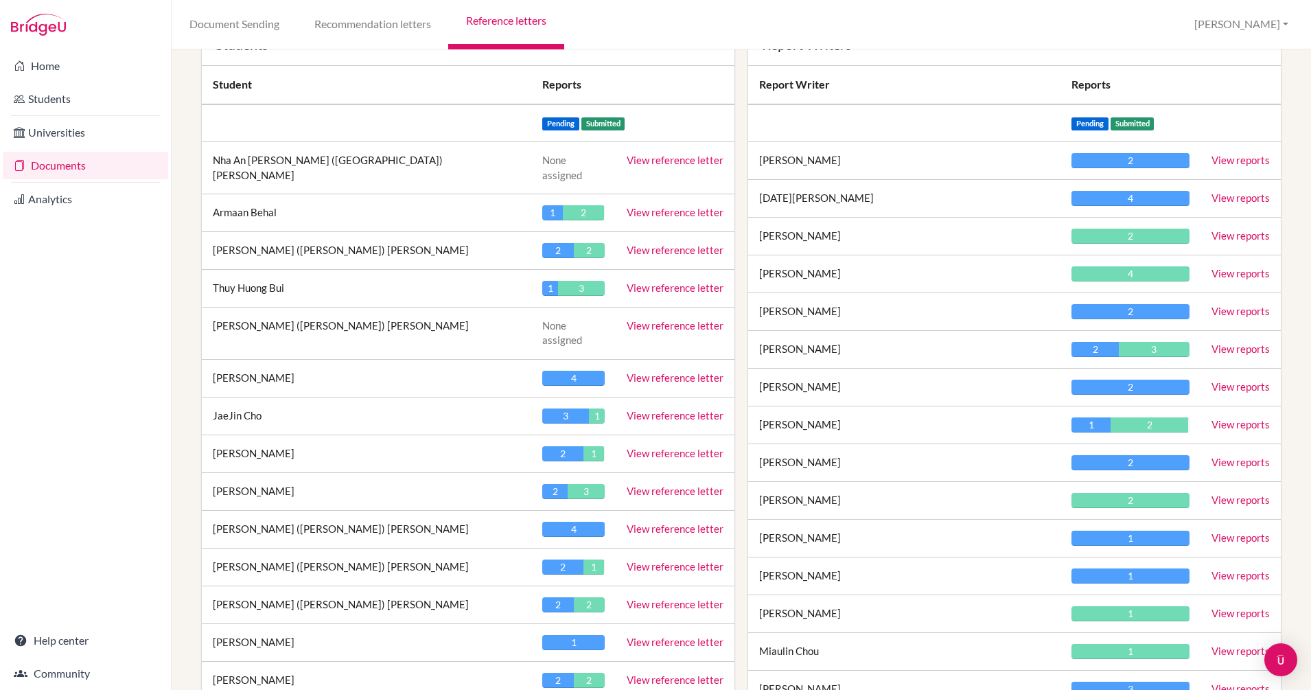
click at [675, 281] on link "View reference letter" at bounding box center [675, 287] width 97 height 12
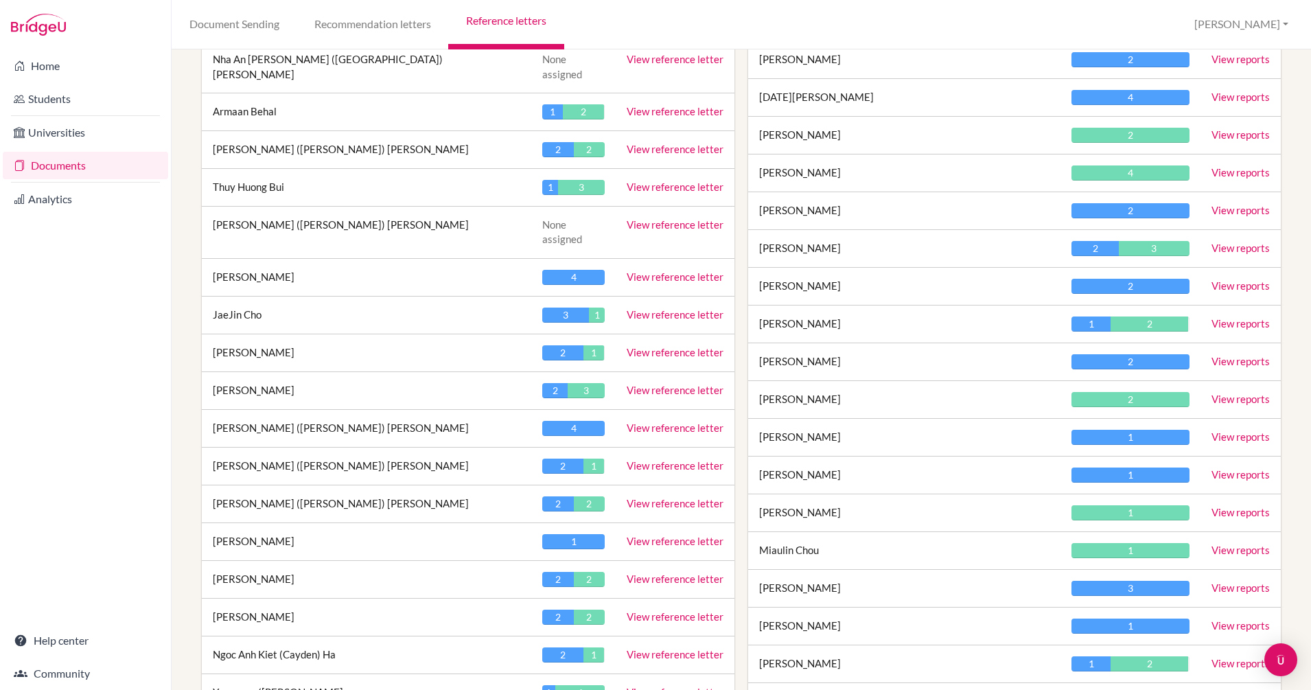
scroll to position [254, 0]
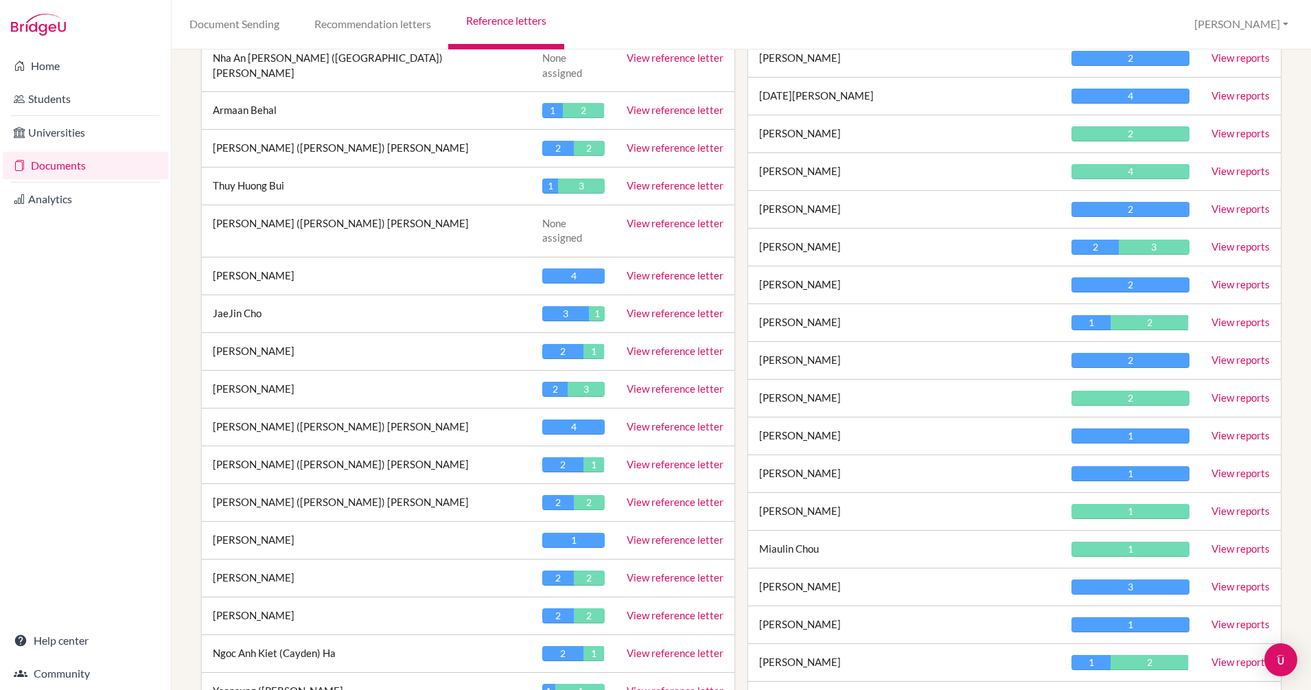
click at [646, 345] on link "View reference letter" at bounding box center [675, 351] width 97 height 12
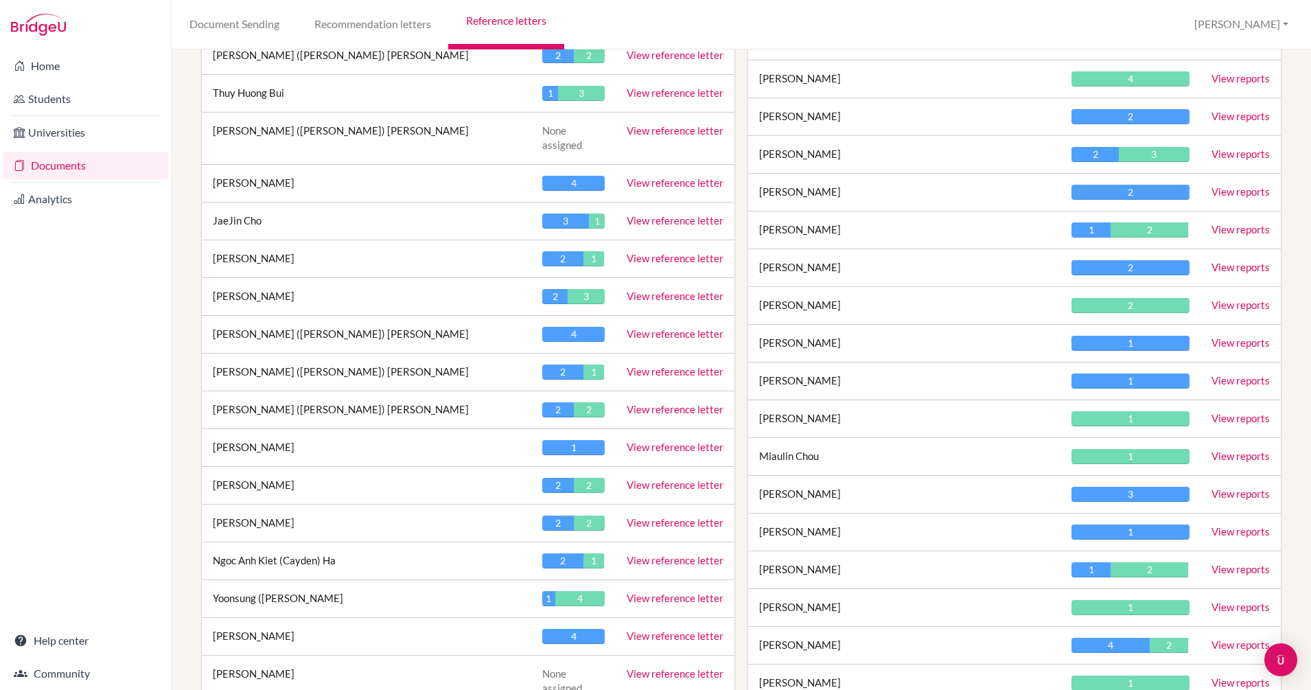
scroll to position [368, 0]
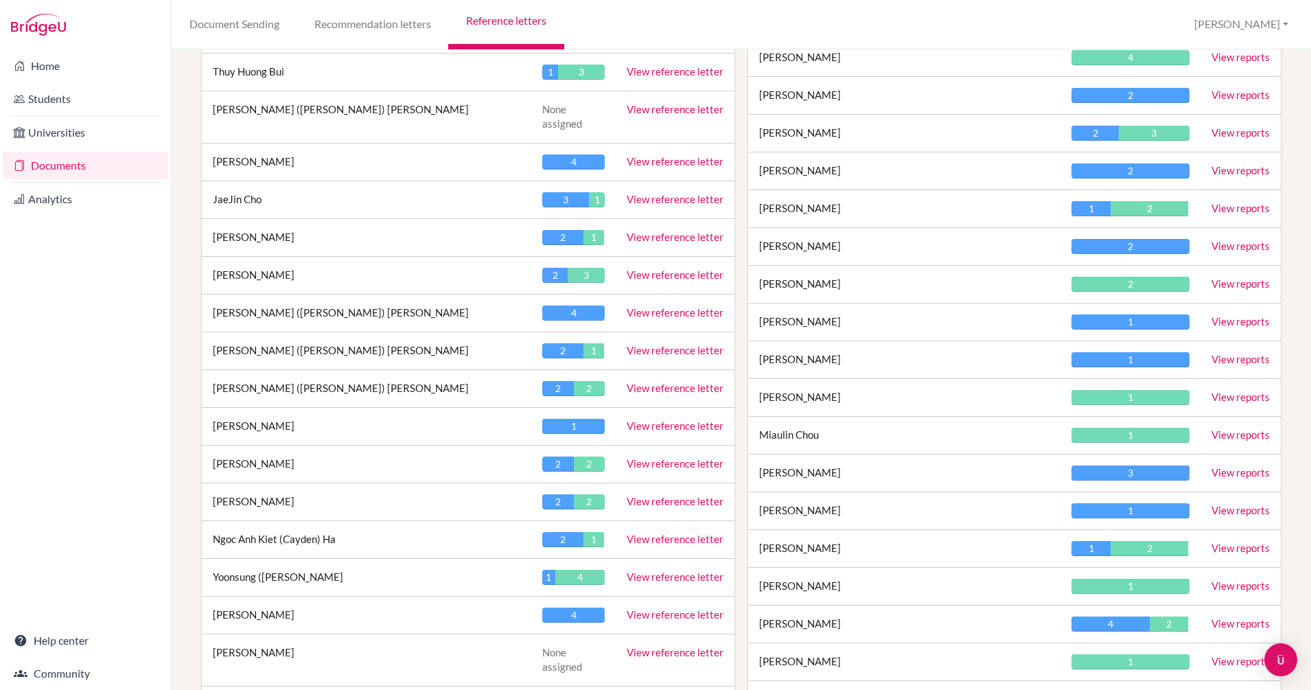
click at [675, 306] on link "View reference letter" at bounding box center [675, 312] width 97 height 12
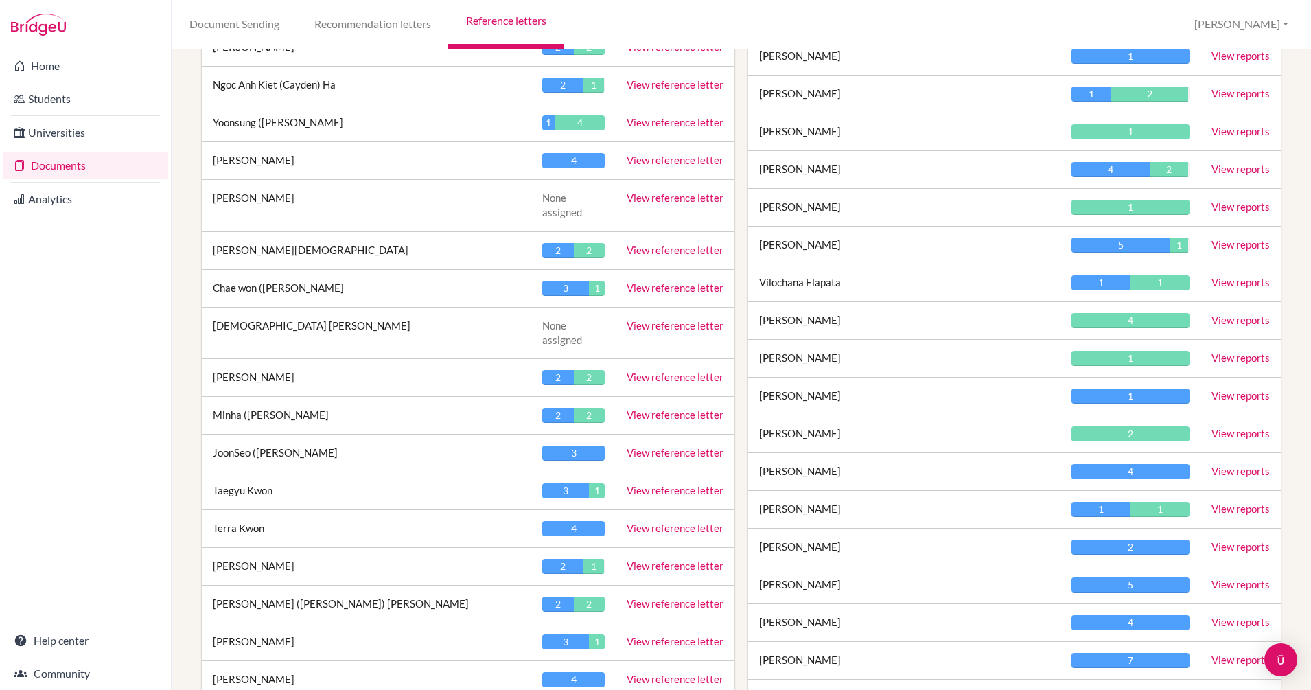
scroll to position [824, 0]
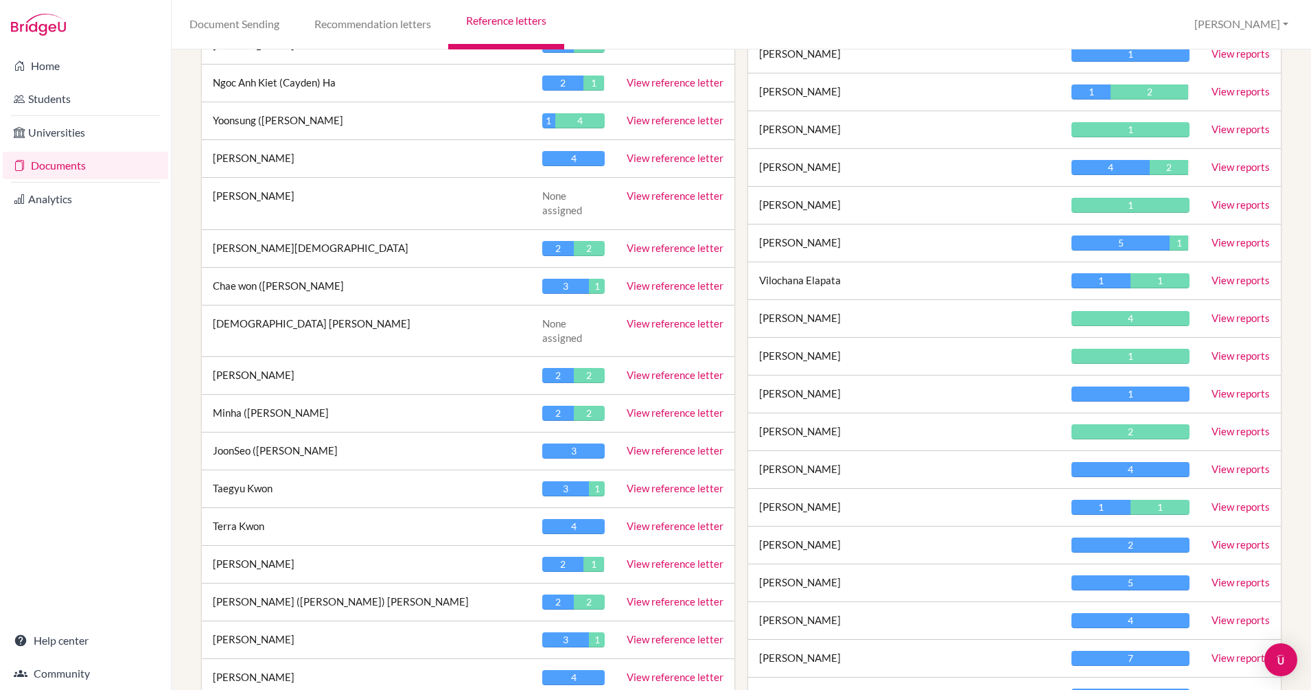
click at [655, 369] on link "View reference letter" at bounding box center [675, 375] width 97 height 12
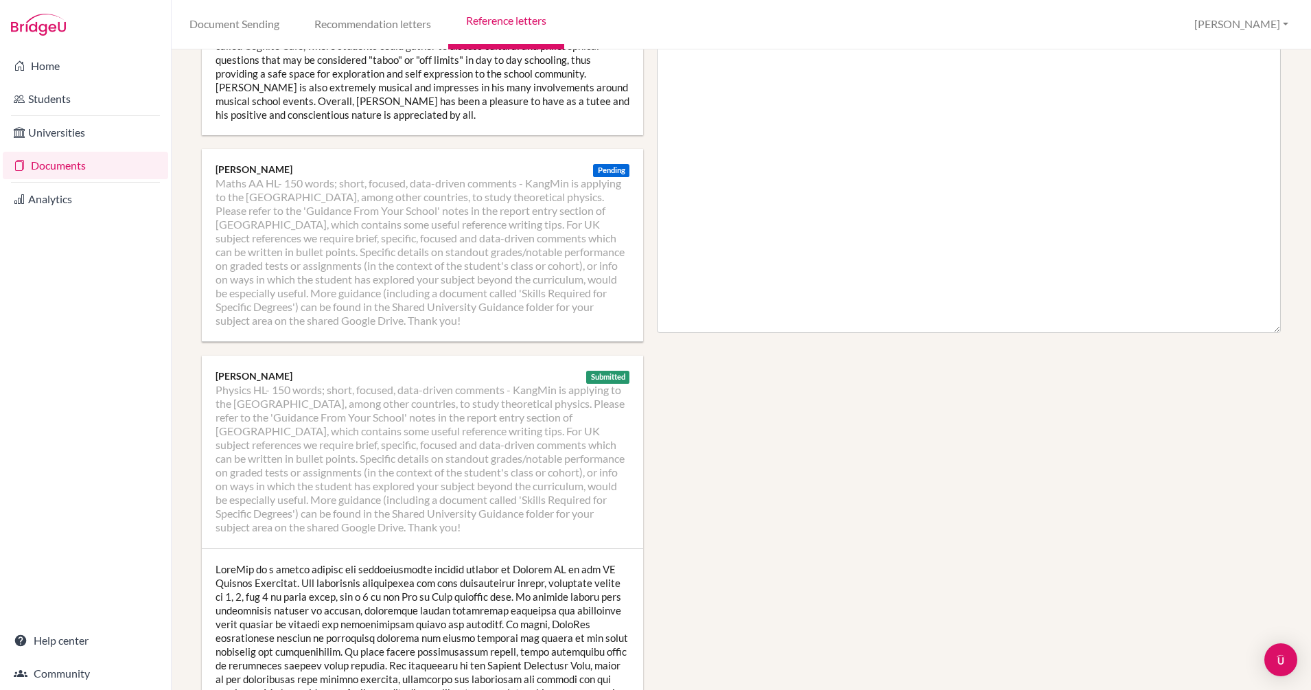
scroll to position [599, 0]
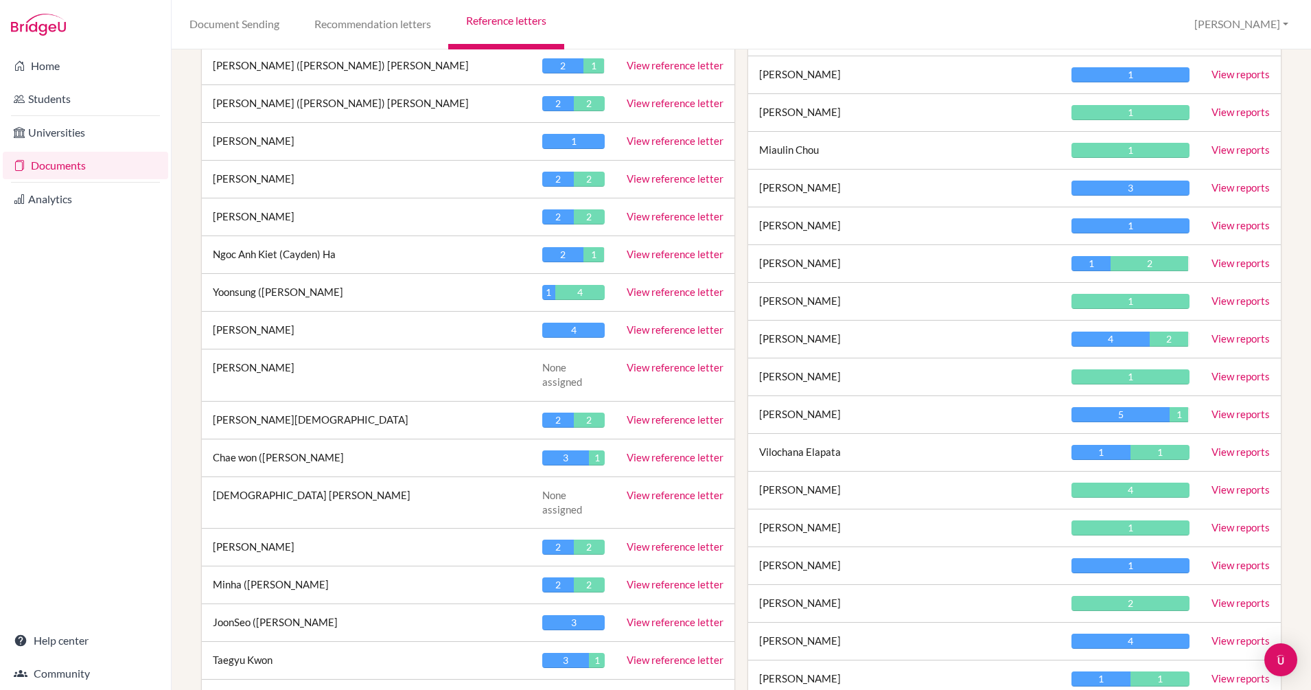
scroll to position [652, 0]
click at [656, 248] on link "View reference letter" at bounding box center [675, 254] width 97 height 12
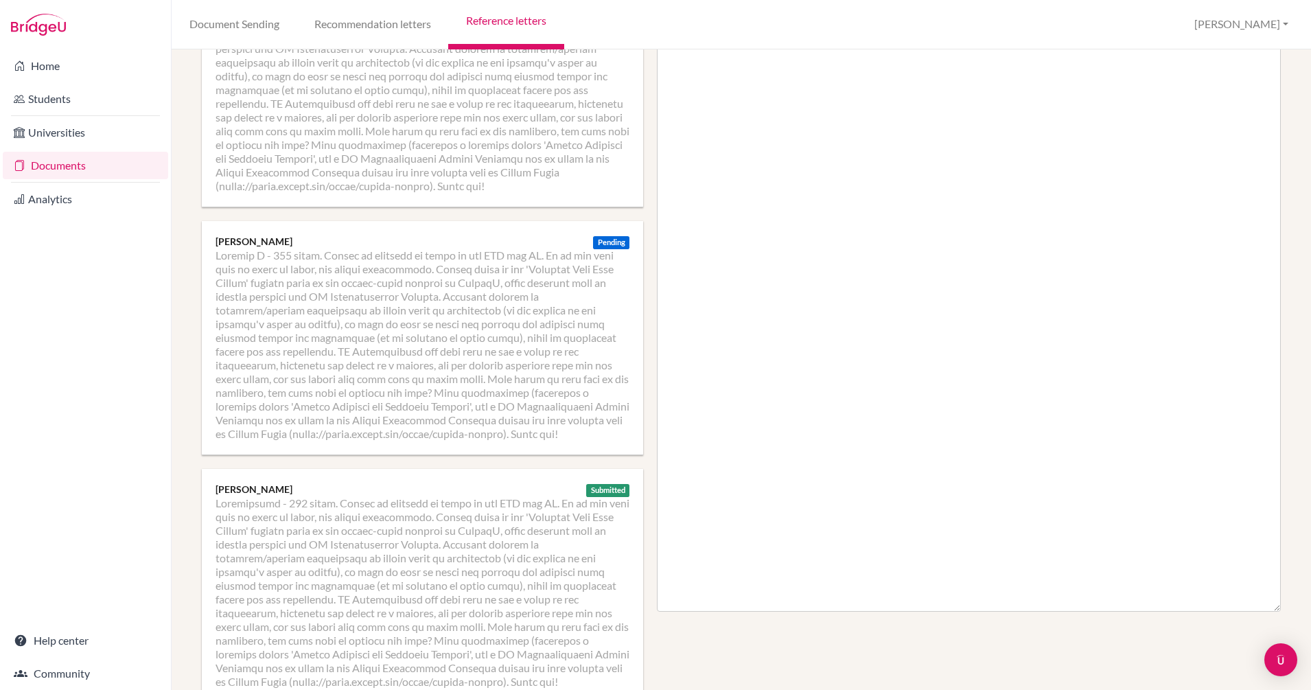
scroll to position [323, 0]
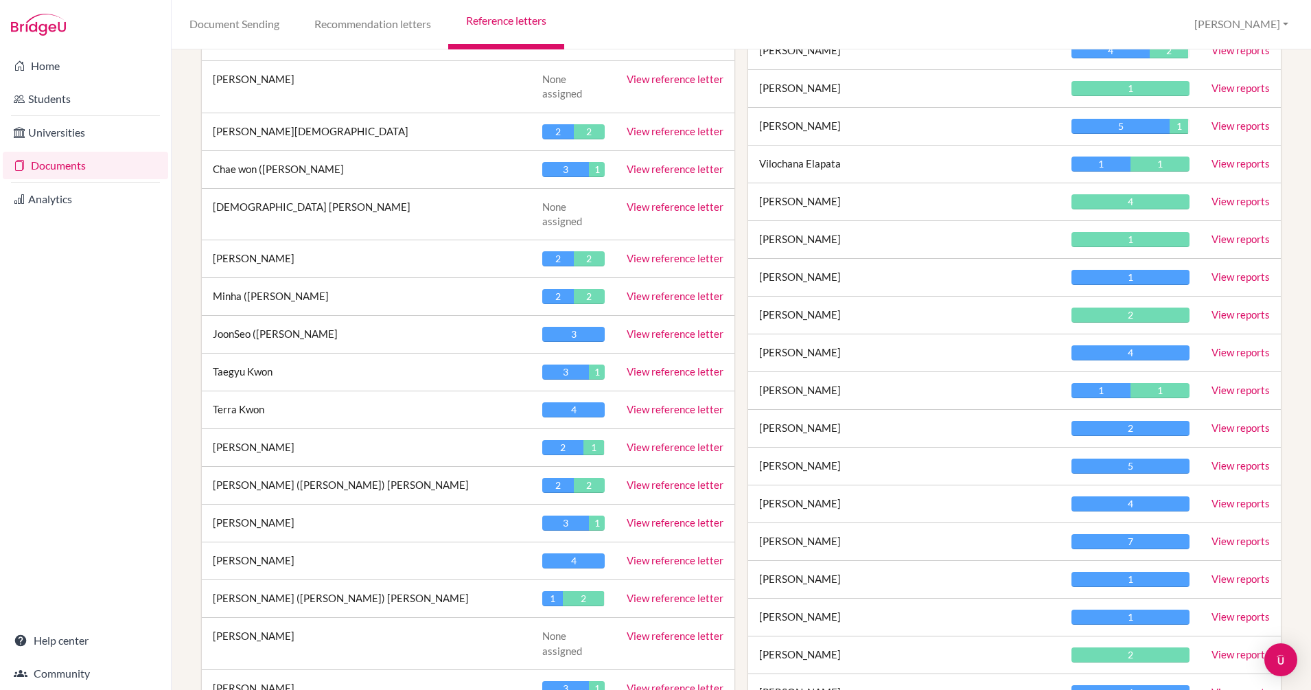
scroll to position [951, 0]
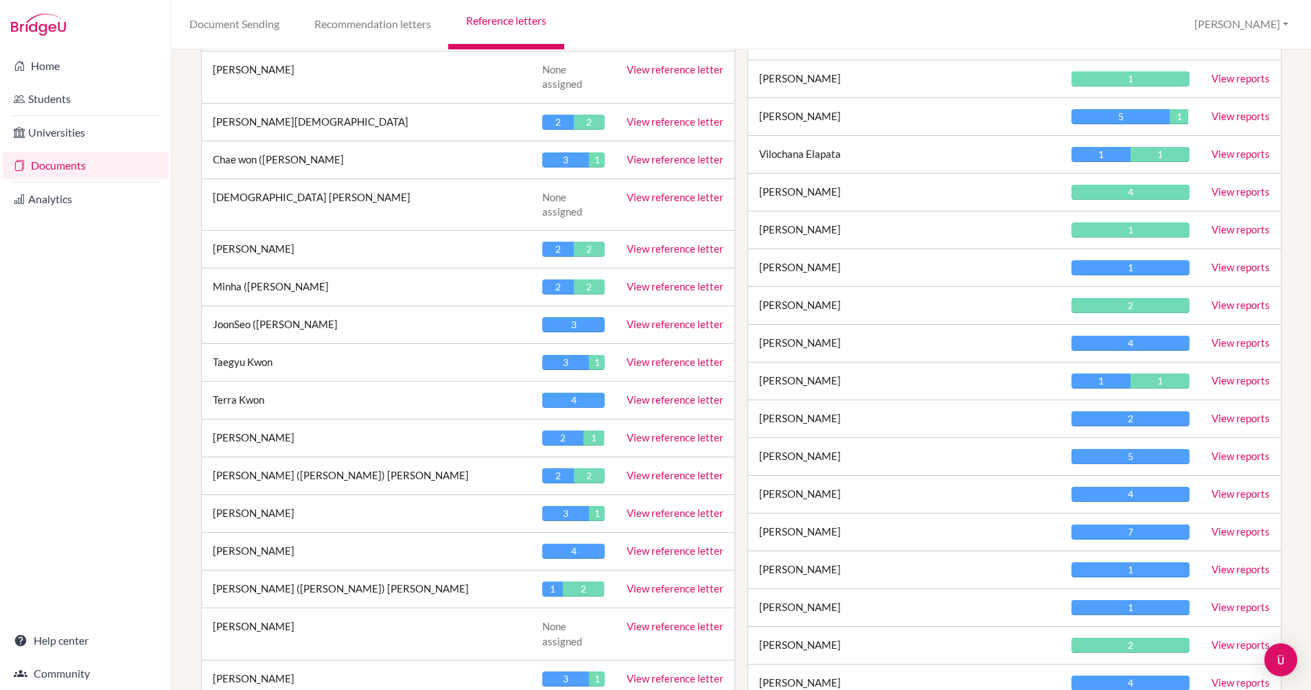
click at [672, 356] on link "View reference letter" at bounding box center [675, 362] width 97 height 12
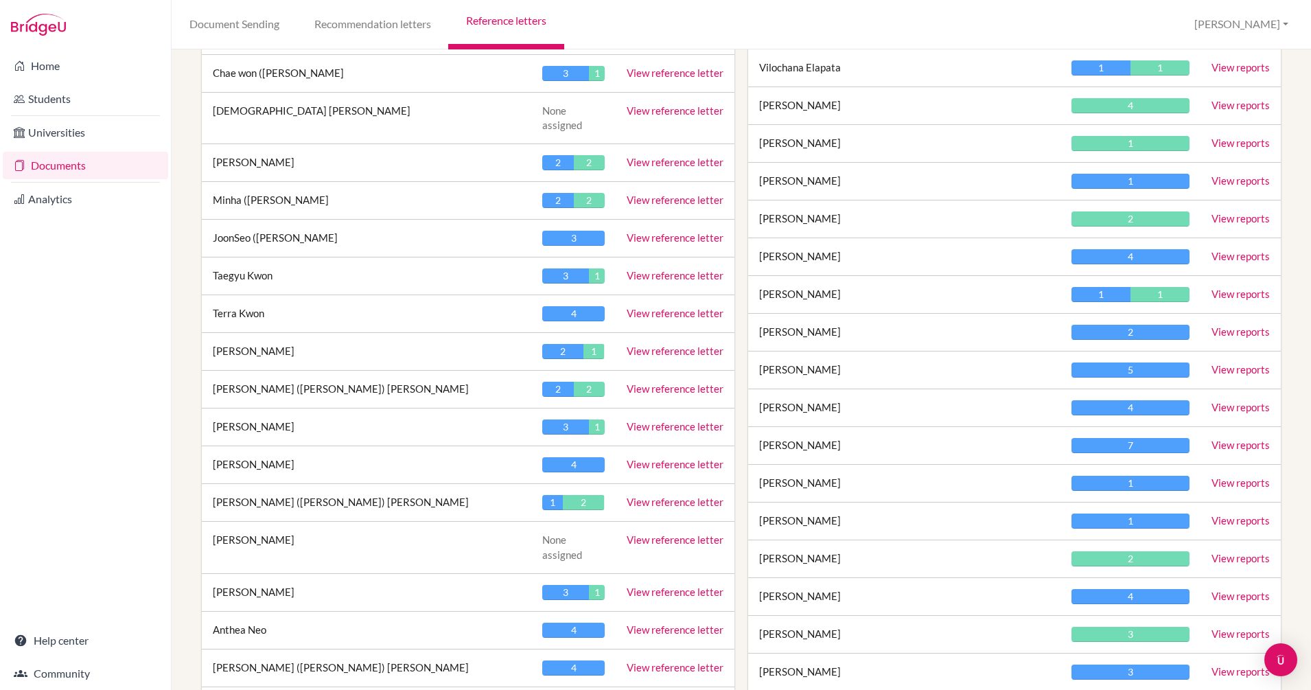
scroll to position [1036, 0]
click at [658, 308] on link "View reference letter" at bounding box center [675, 314] width 97 height 12
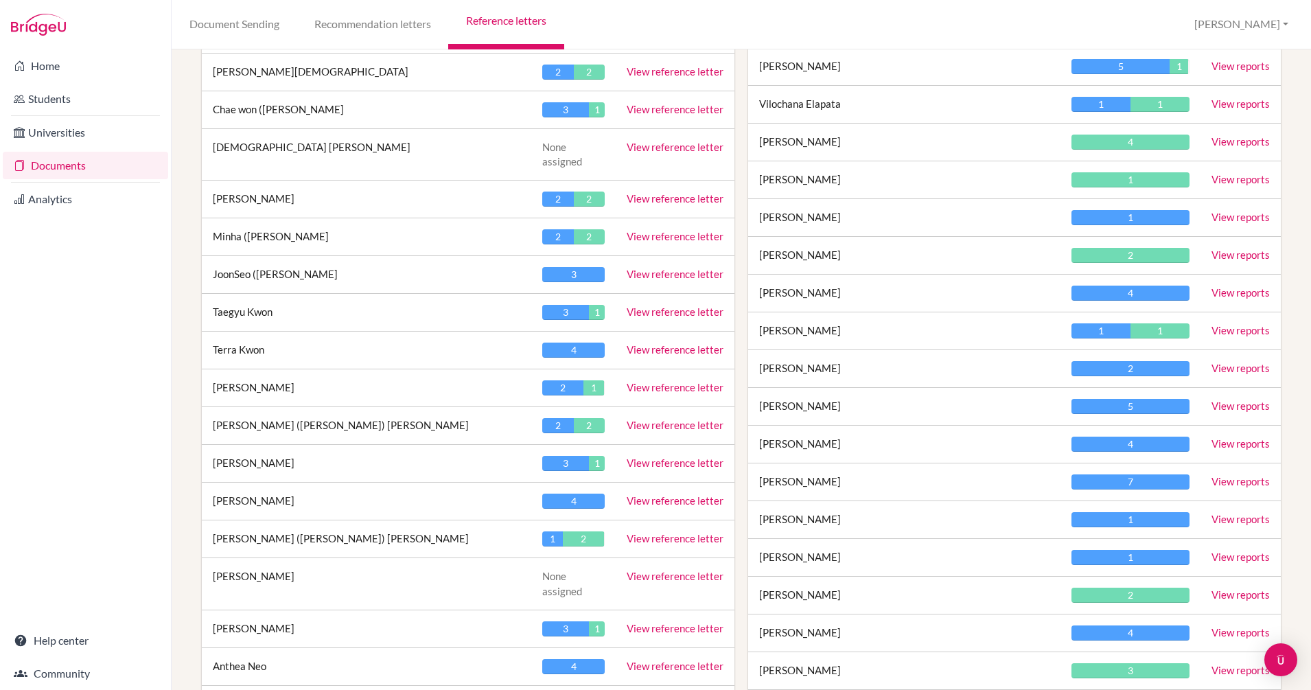
scroll to position [1001, 0]
click at [681, 418] on link "View reference letter" at bounding box center [675, 424] width 97 height 12
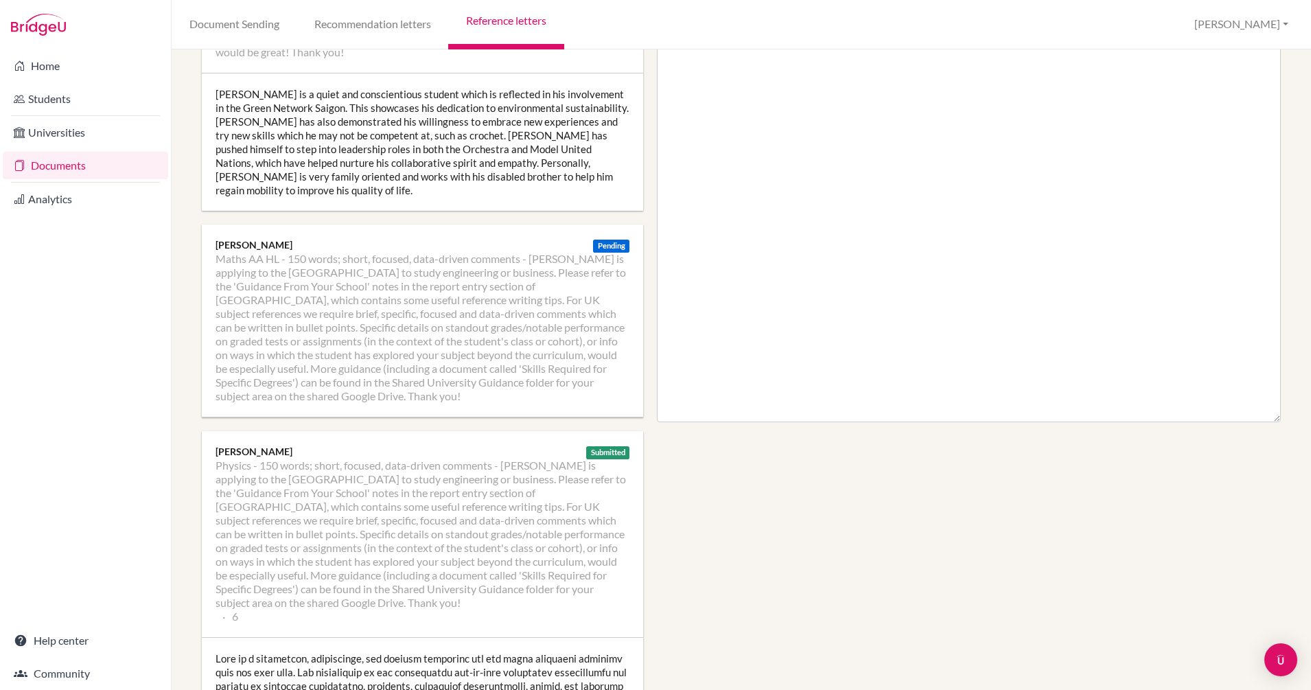
scroll to position [522, 0]
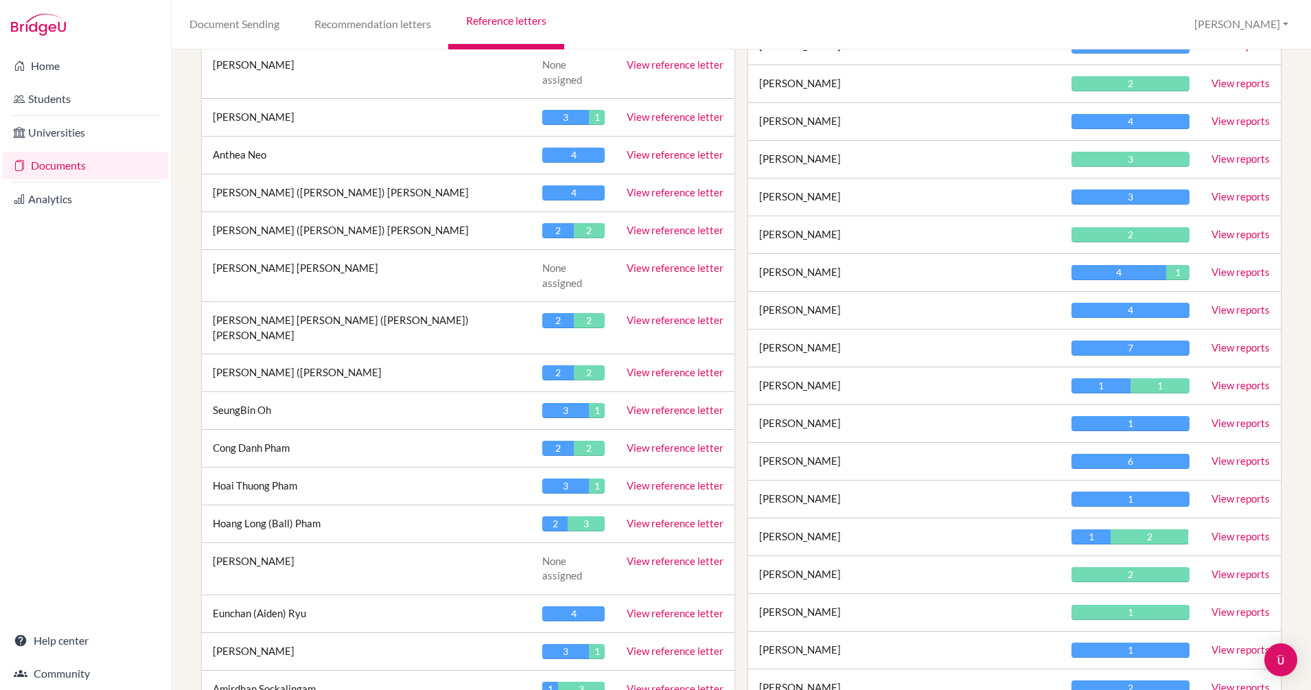
scroll to position [1520, 0]
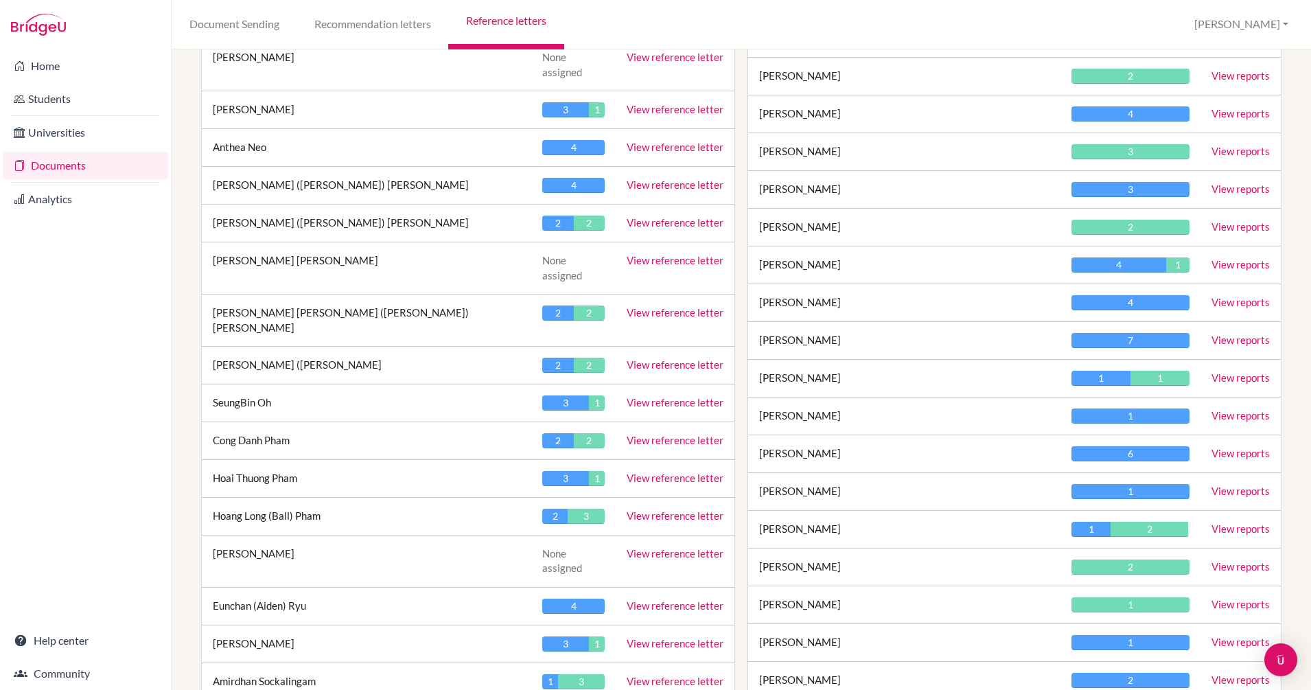
click at [695, 396] on link "View reference letter" at bounding box center [675, 402] width 97 height 12
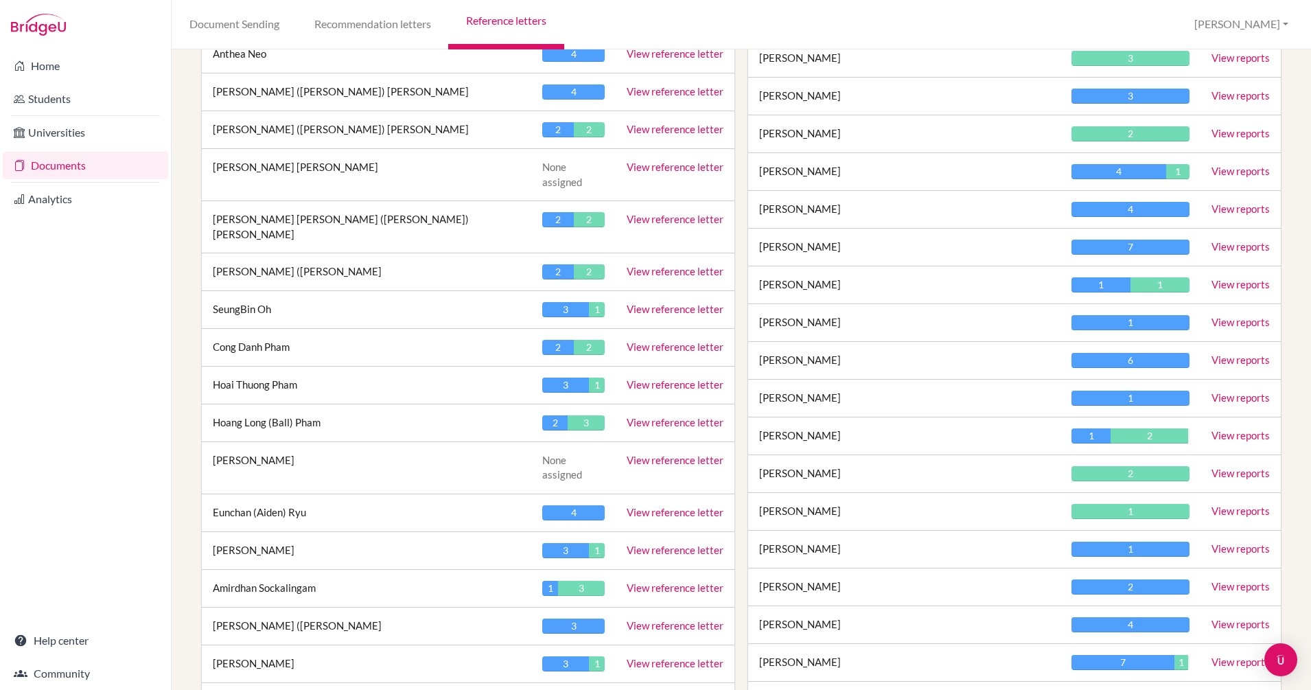
scroll to position [1751, 0]
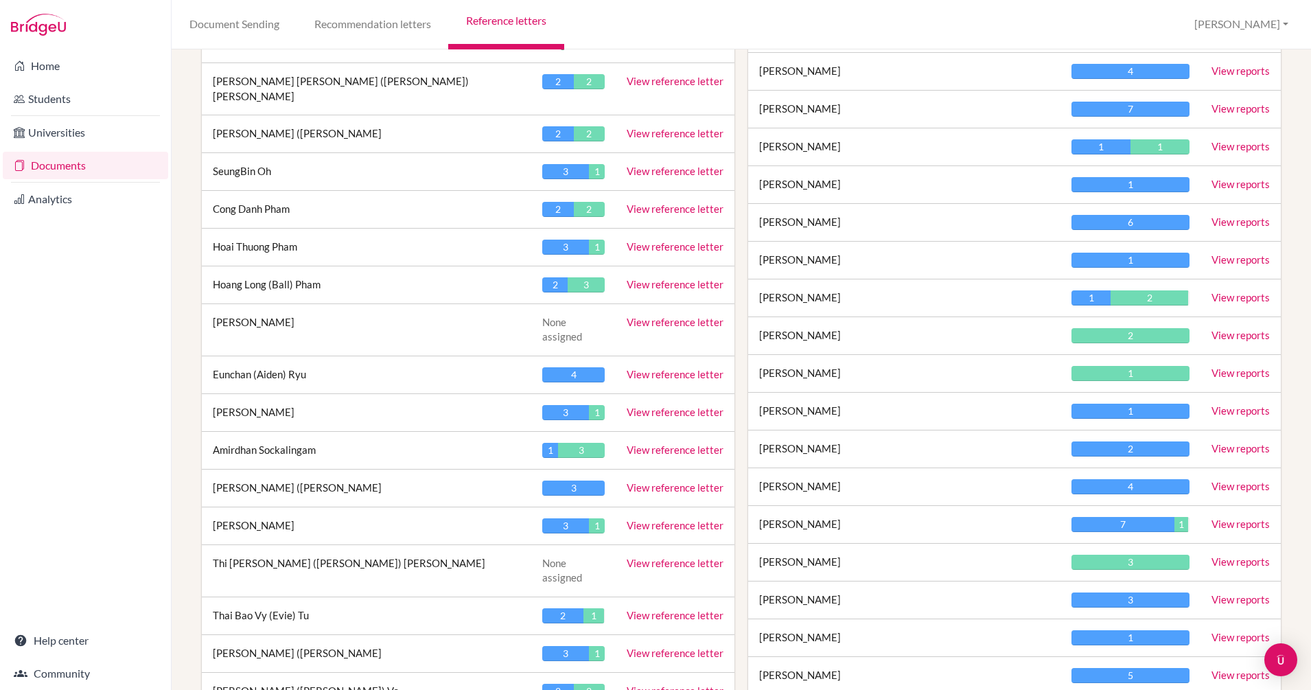
click at [635, 519] on link "View reference letter" at bounding box center [675, 525] width 97 height 12
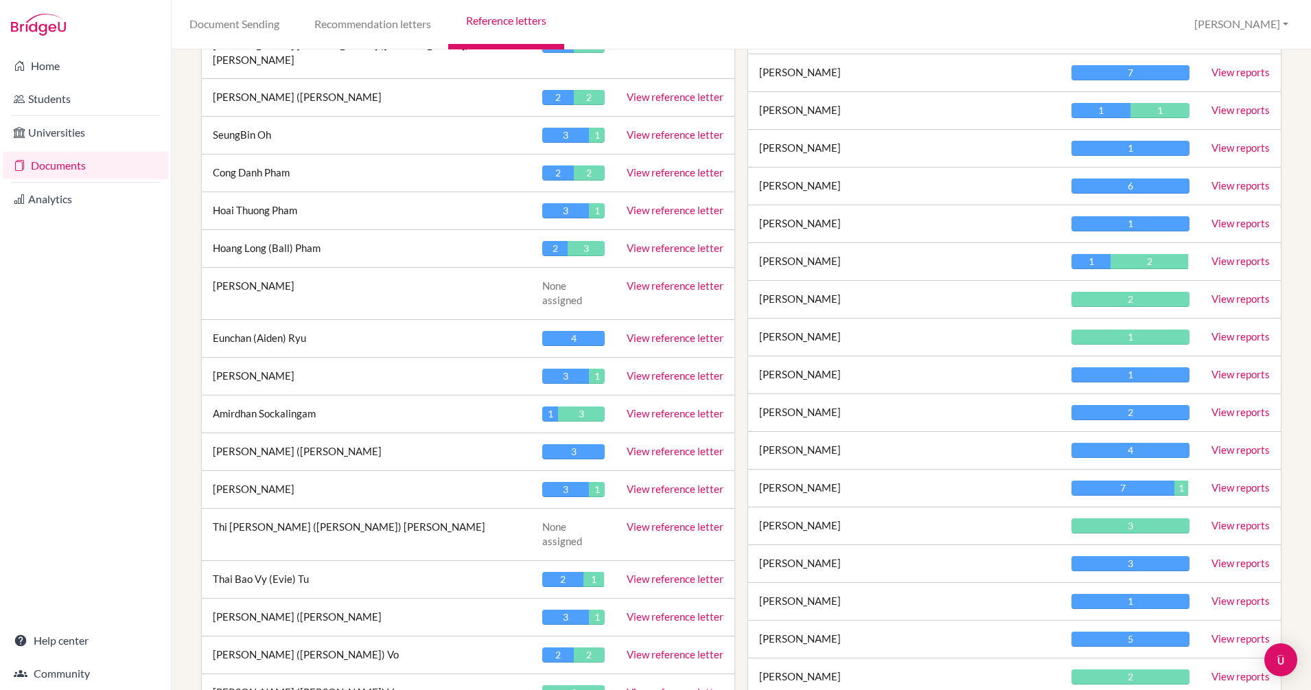
scroll to position [394, 0]
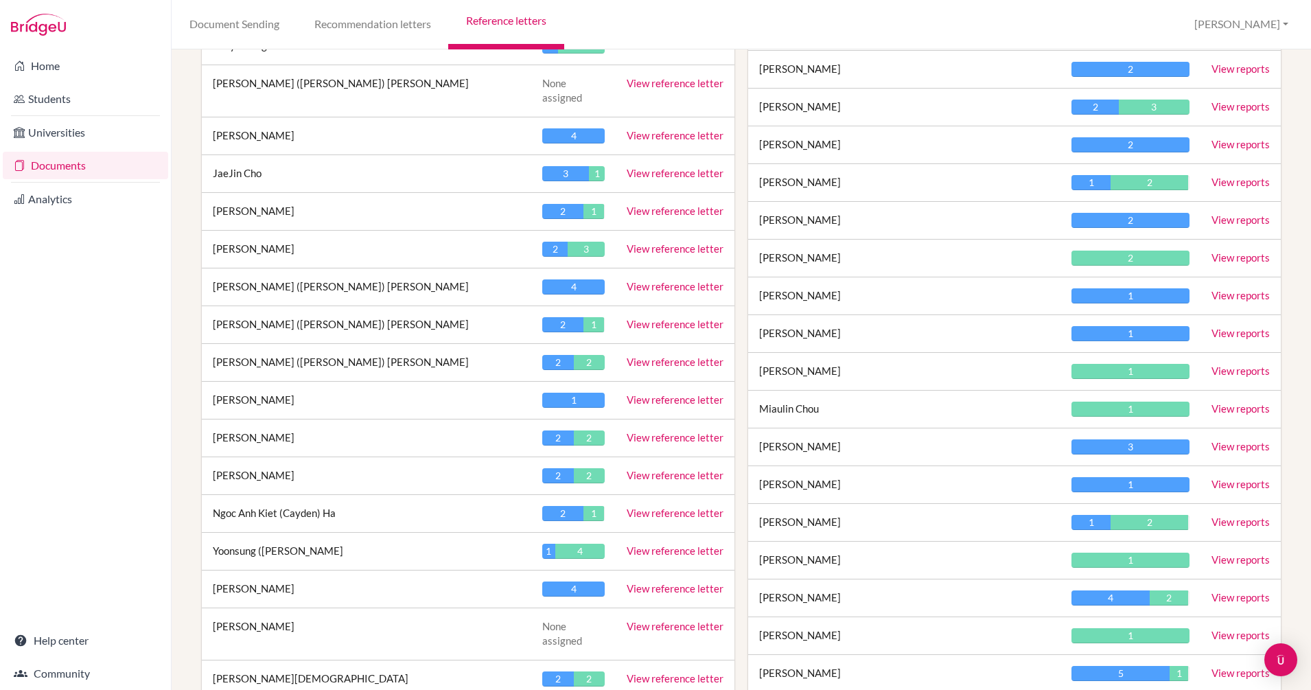
click at [673, 393] on link "View reference letter" at bounding box center [675, 399] width 97 height 12
